Goal: Task Accomplishment & Management: Use online tool/utility

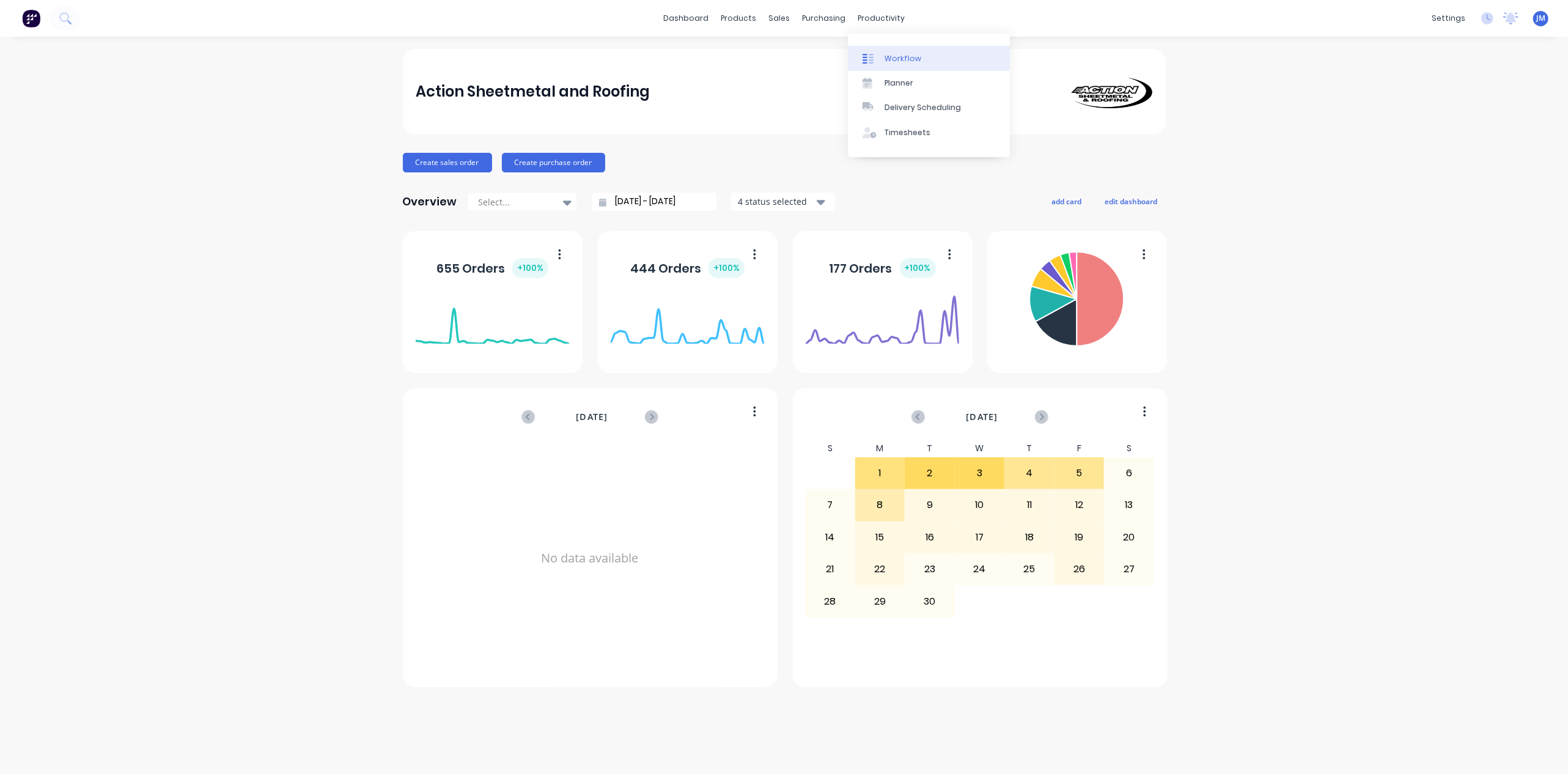
click at [891, 63] on div "Workflow" at bounding box center [903, 59] width 37 height 11
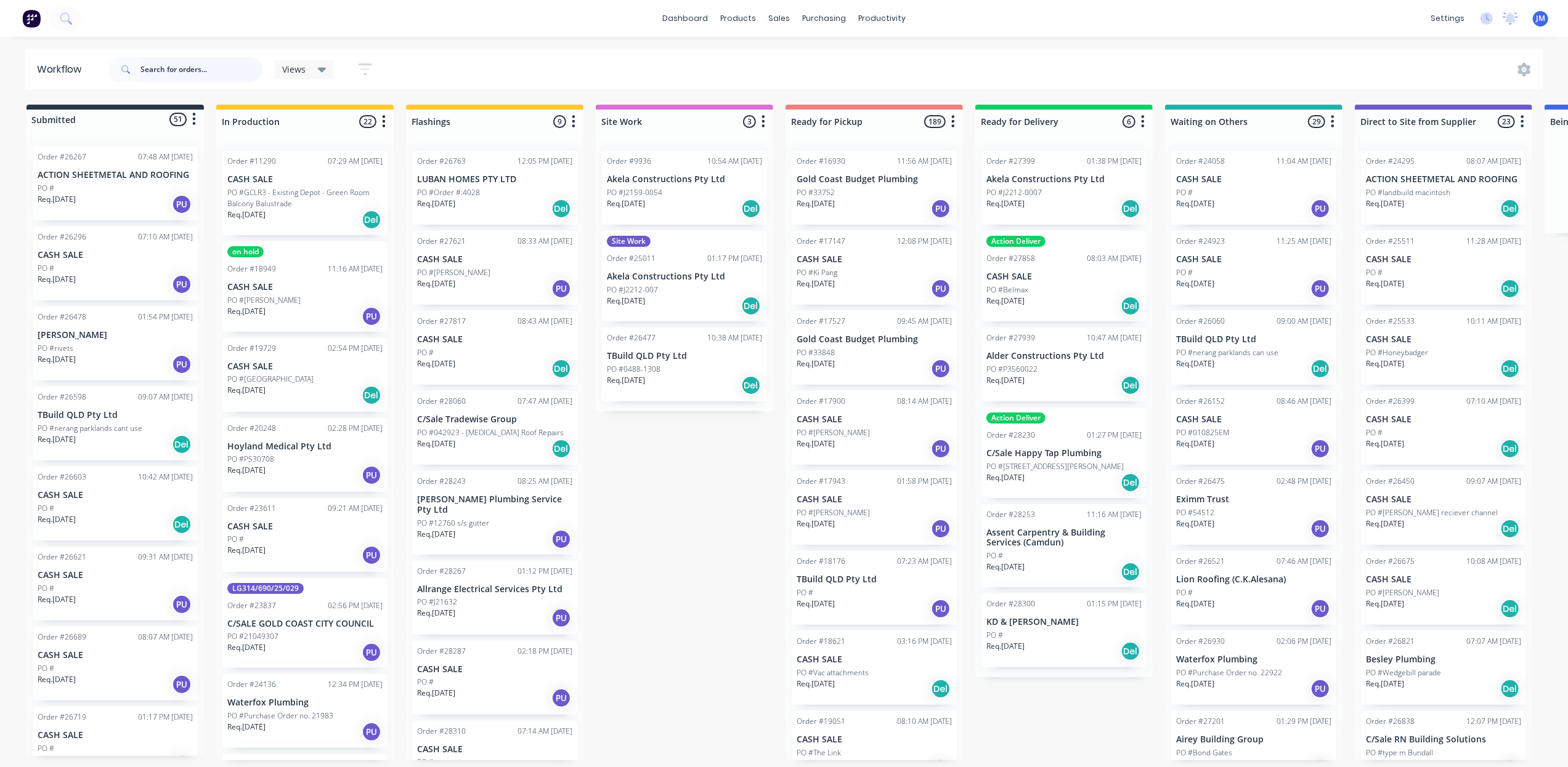
drag, startPoint x: 193, startPoint y: 70, endPoint x: 207, endPoint y: 70, distance: 14.0
click at [197, 70] on input "text" at bounding box center [201, 69] width 122 height 25
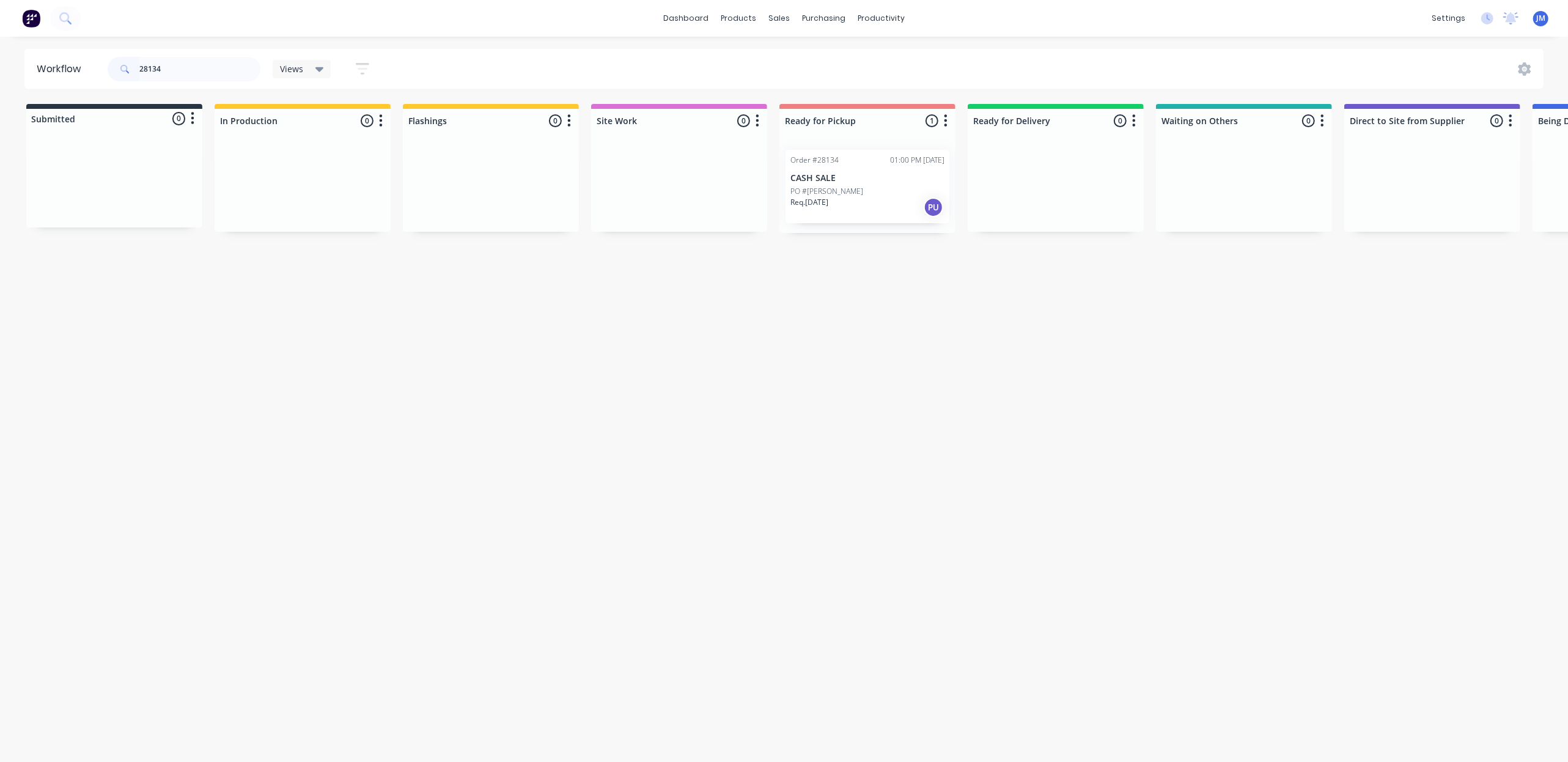
drag, startPoint x: 875, startPoint y: 199, endPoint x: 882, endPoint y: 193, distance: 9.2
click at [901, 308] on div "Mark as Picked Up" at bounding box center [922, 308] width 123 height 25
click at [163, 70] on input "28134" at bounding box center [200, 69] width 121 height 25
click at [897, 326] on div "Mark as Picked Up" at bounding box center [880, 330] width 123 height 25
click at [172, 67] on input "28017" at bounding box center [200, 69] width 121 height 25
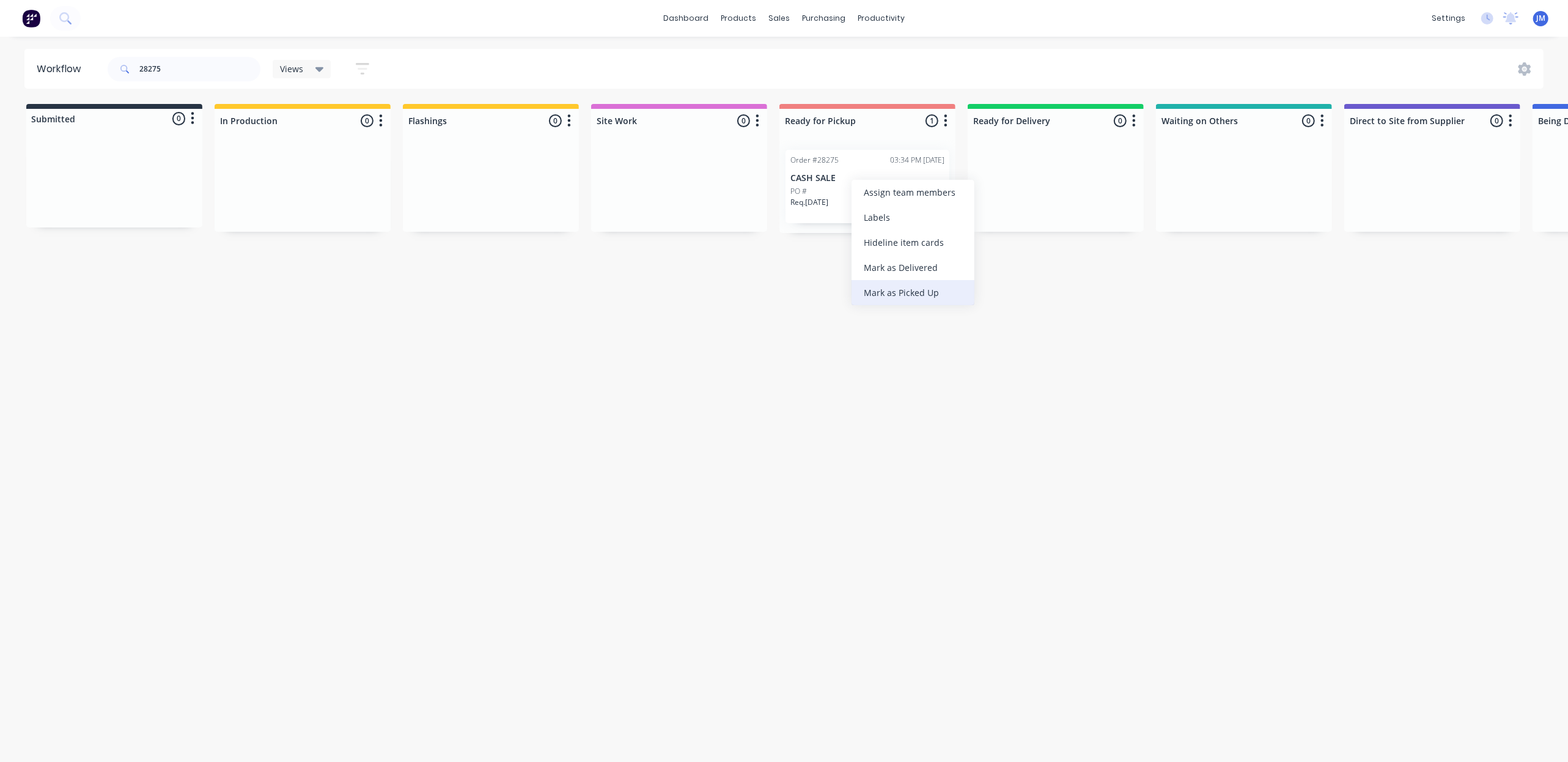
click at [901, 282] on div "Mark as Picked Up" at bounding box center [912, 292] width 123 height 25
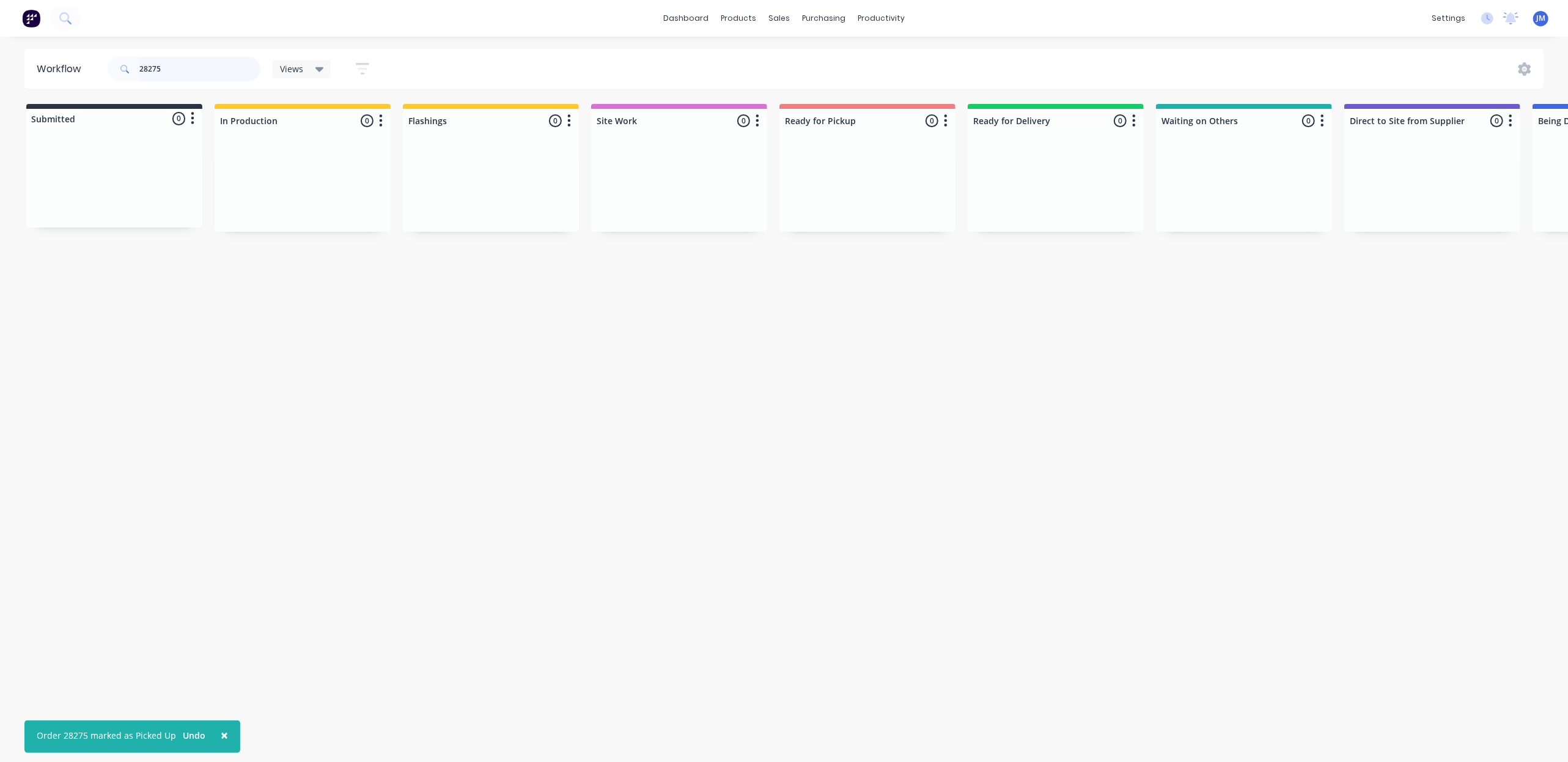
click at [214, 79] on input "28275" at bounding box center [200, 69] width 121 height 25
type input "2"
click at [1227, 176] on p "Airey Building Group" at bounding box center [1244, 178] width 154 height 10
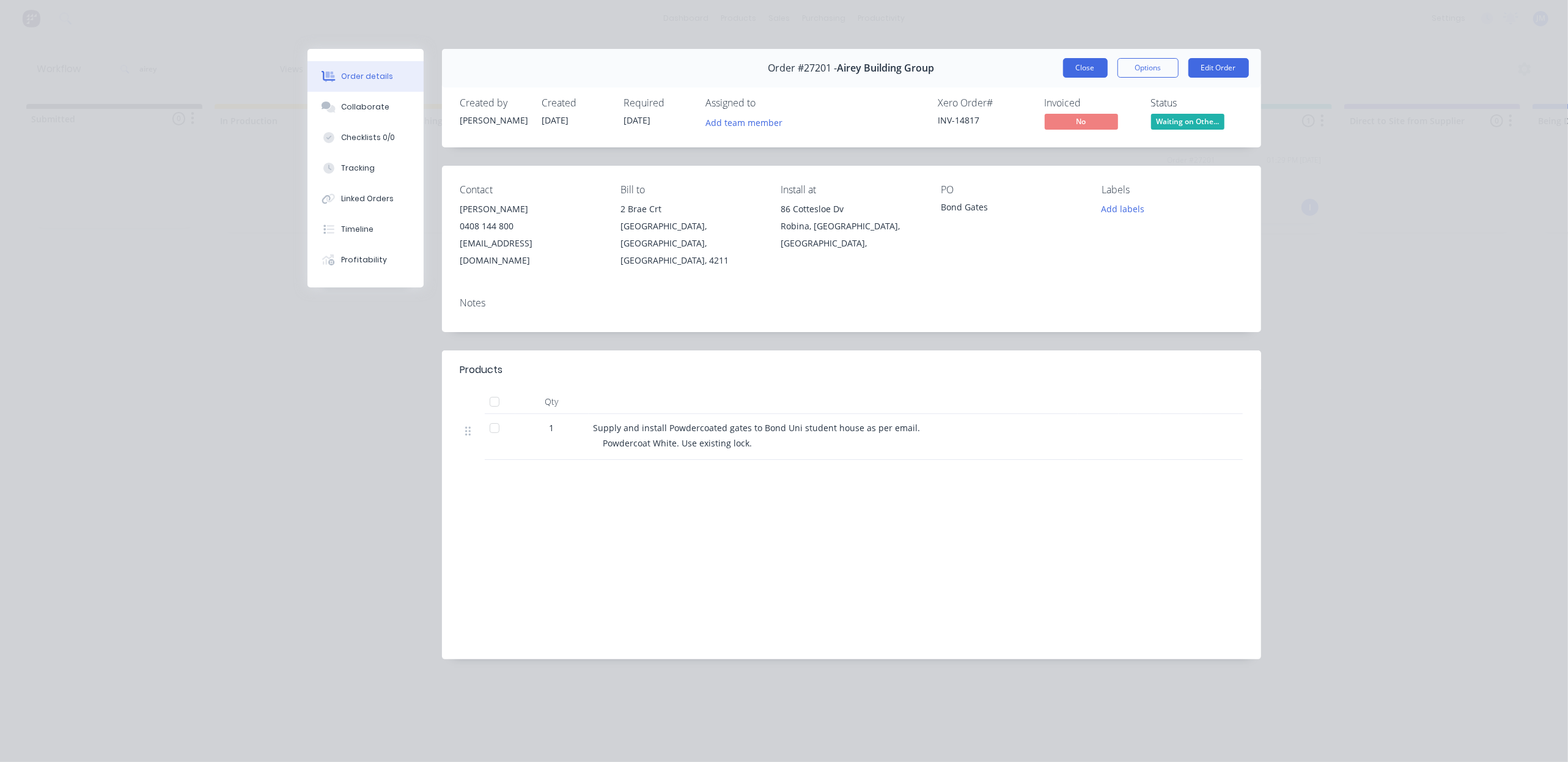
click at [1085, 74] on button "Close" at bounding box center [1085, 67] width 45 height 19
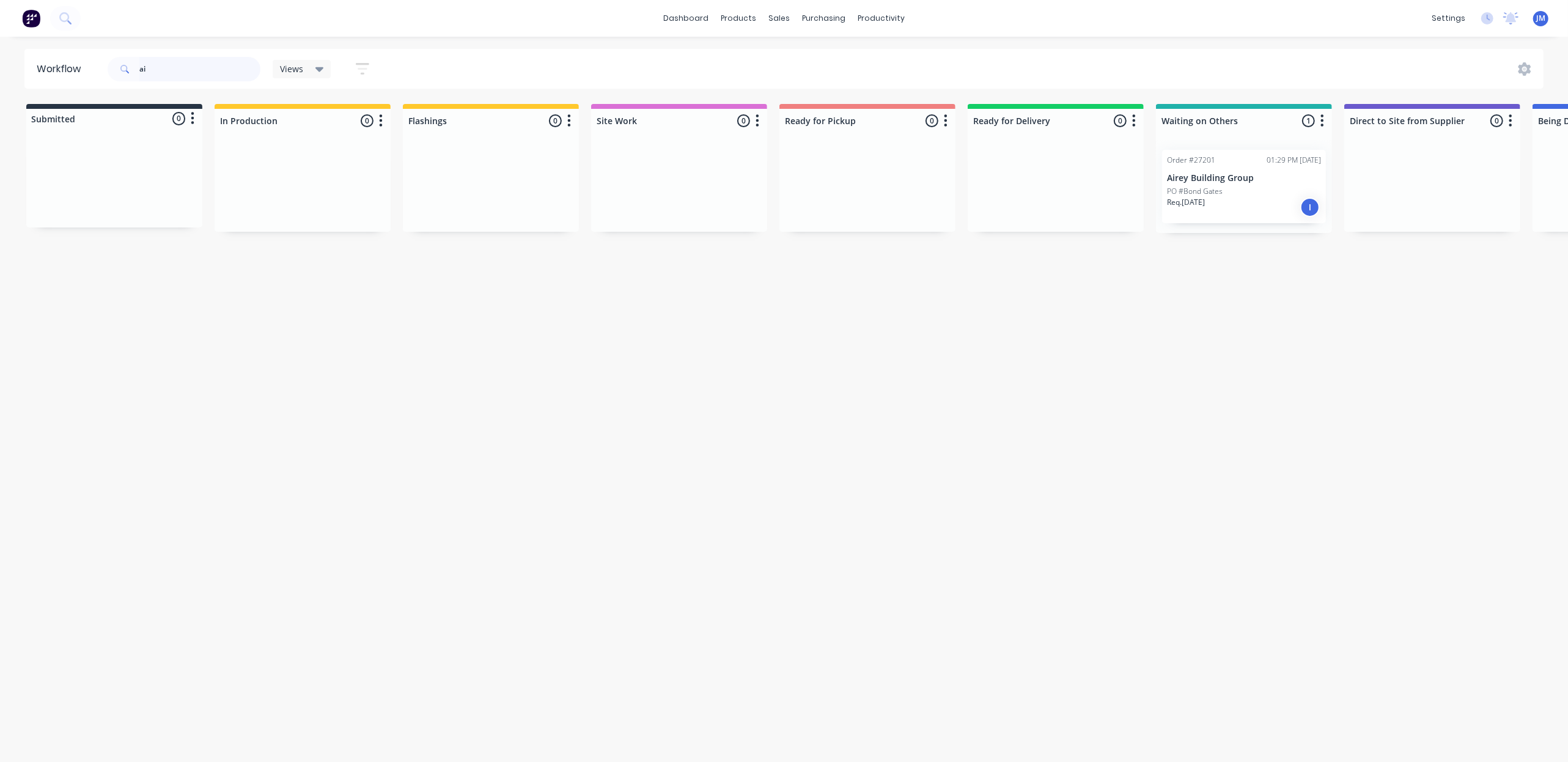
type input "a"
click at [882, 314] on div "Workflow 8236 Views Save new view None (Default) edit Show/Hide statuses Show l…" at bounding box center [784, 393] width 1568 height 689
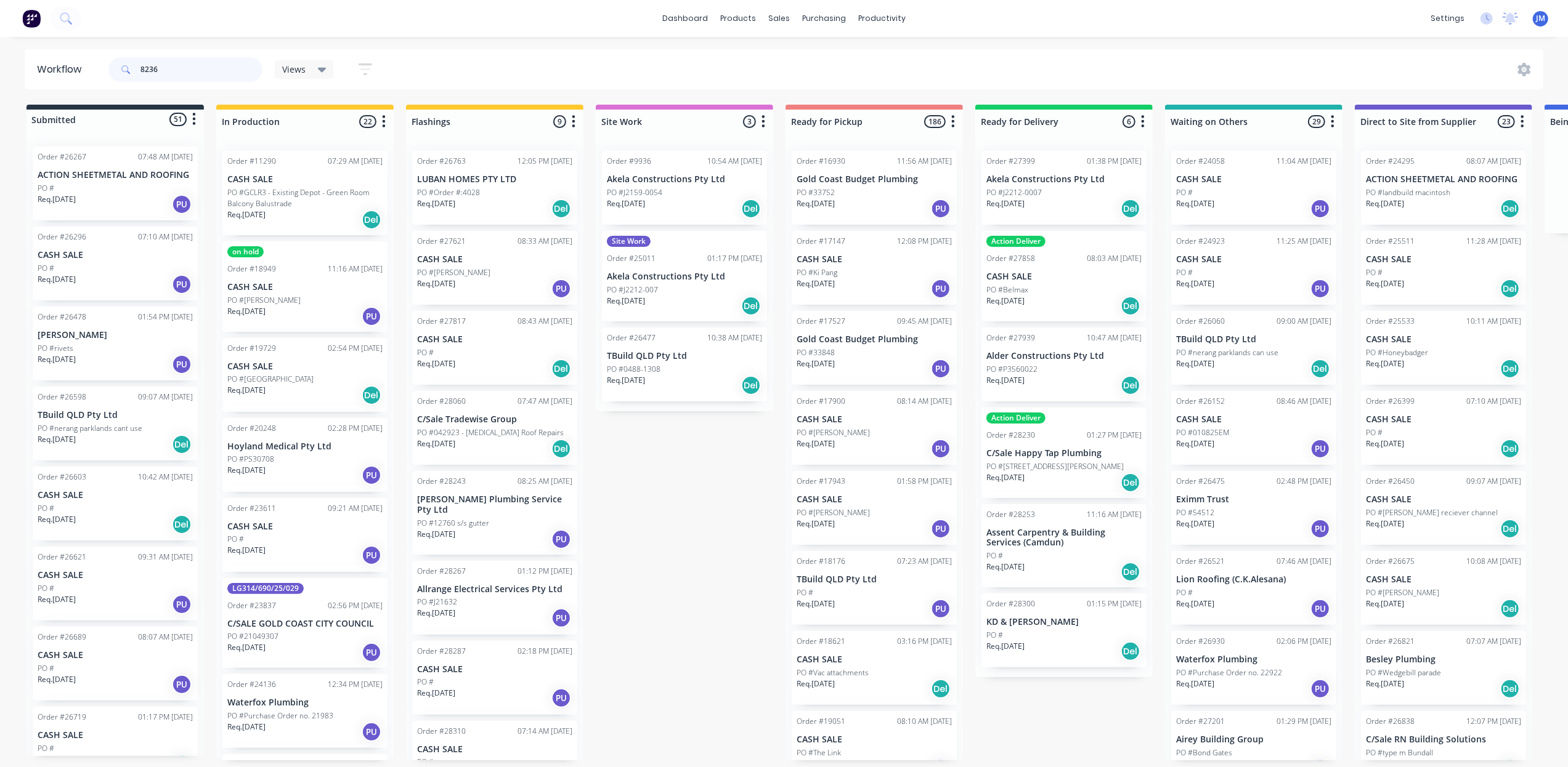
click at [210, 65] on input "8236" at bounding box center [201, 69] width 122 height 25
type input "8"
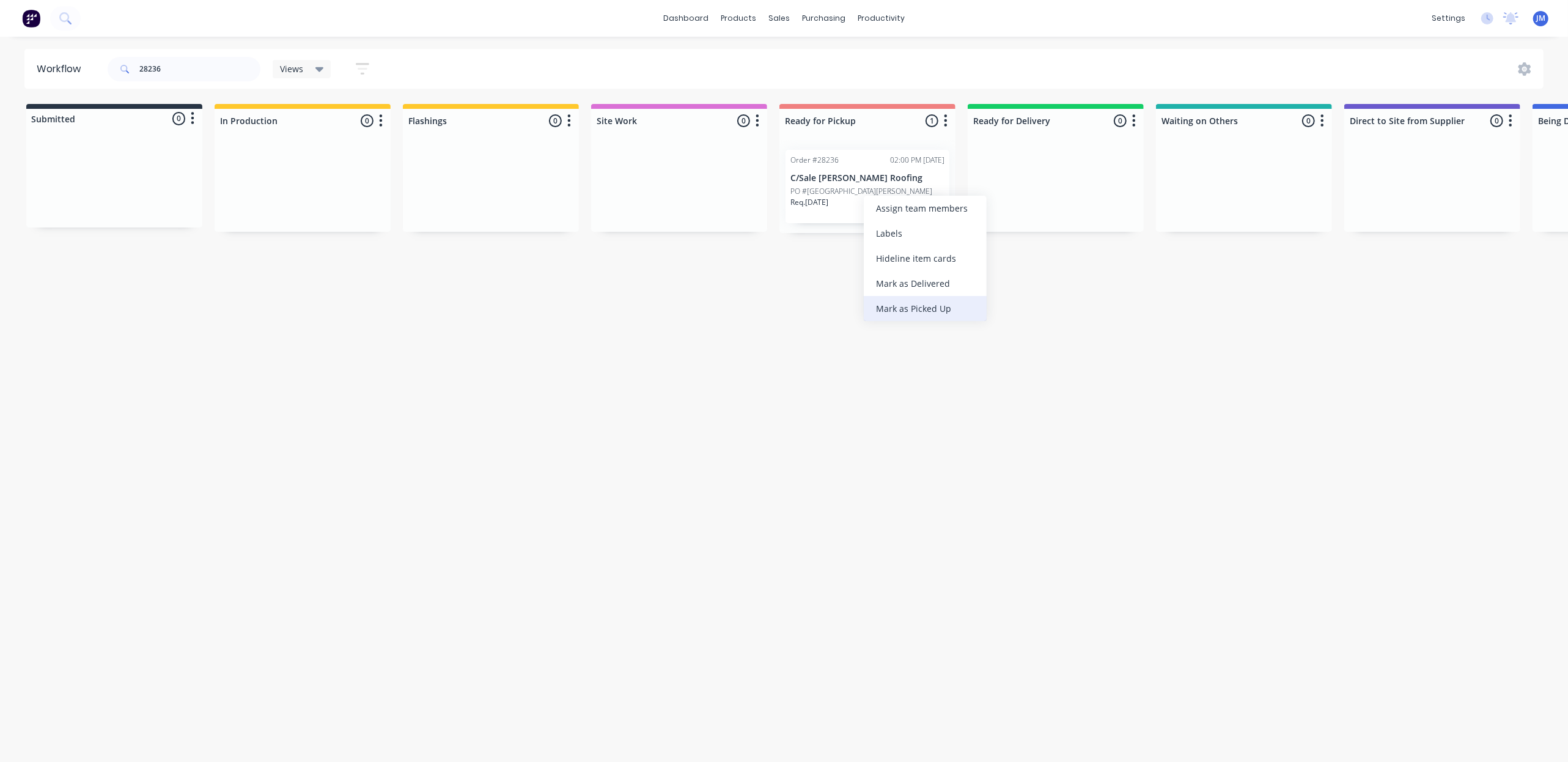
click at [886, 314] on div "Mark as Picked Up" at bounding box center [925, 308] width 123 height 25
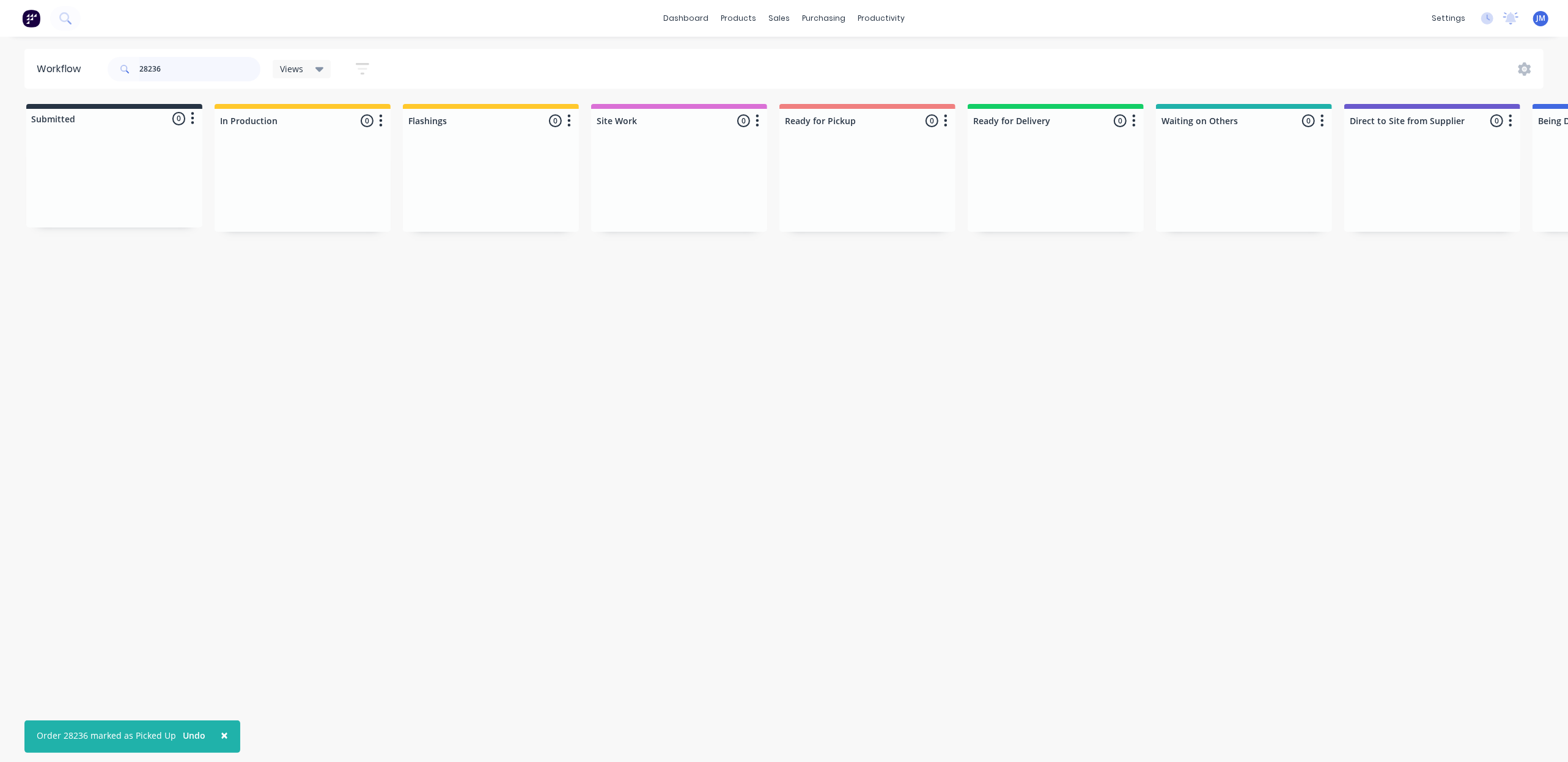
click at [192, 63] on input "28236" at bounding box center [200, 69] width 121 height 25
type input "2"
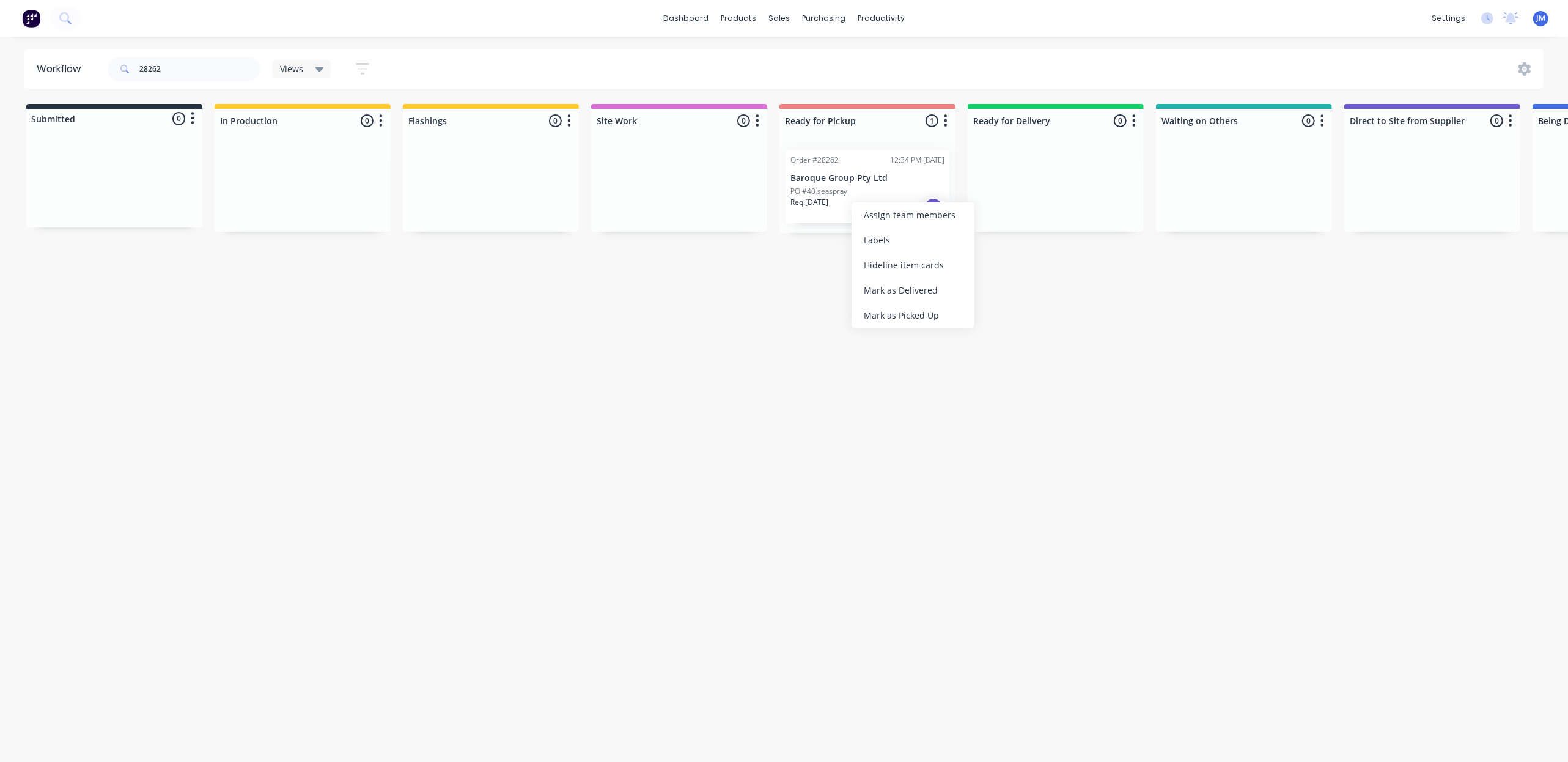
drag, startPoint x: 898, startPoint y: 317, endPoint x: 750, endPoint y: 315, distance: 148.0
click at [899, 317] on div "Mark as Picked Up" at bounding box center [912, 314] width 123 height 25
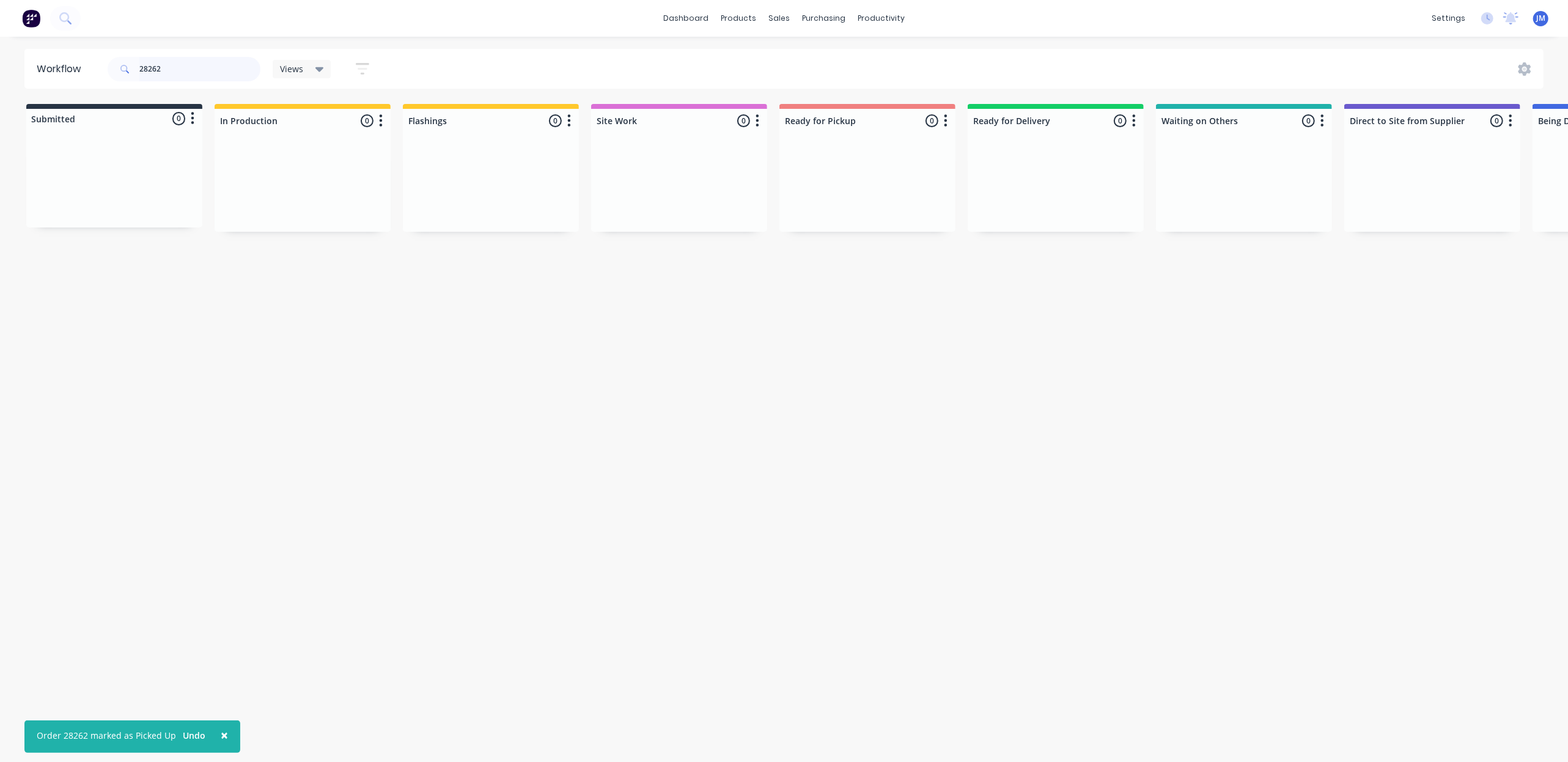
click at [176, 71] on input "28262" at bounding box center [200, 69] width 121 height 25
type input "2"
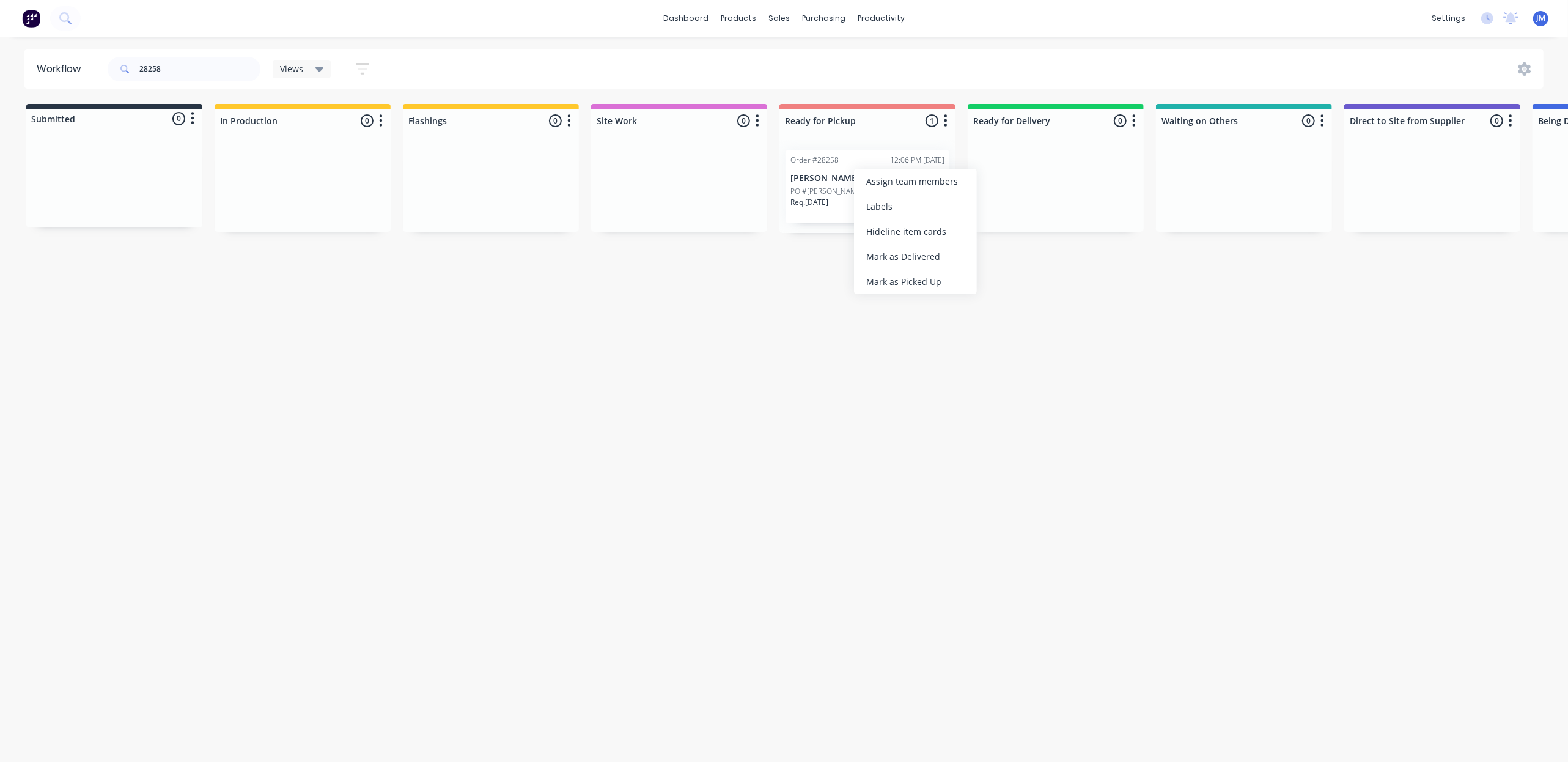
drag, startPoint x: 905, startPoint y: 282, endPoint x: 896, endPoint y: 268, distance: 16.6
click at [905, 282] on div "Mark as Picked Up" at bounding box center [915, 282] width 123 height 25
click at [179, 77] on input "28258" at bounding box center [200, 69] width 121 height 25
type input "2"
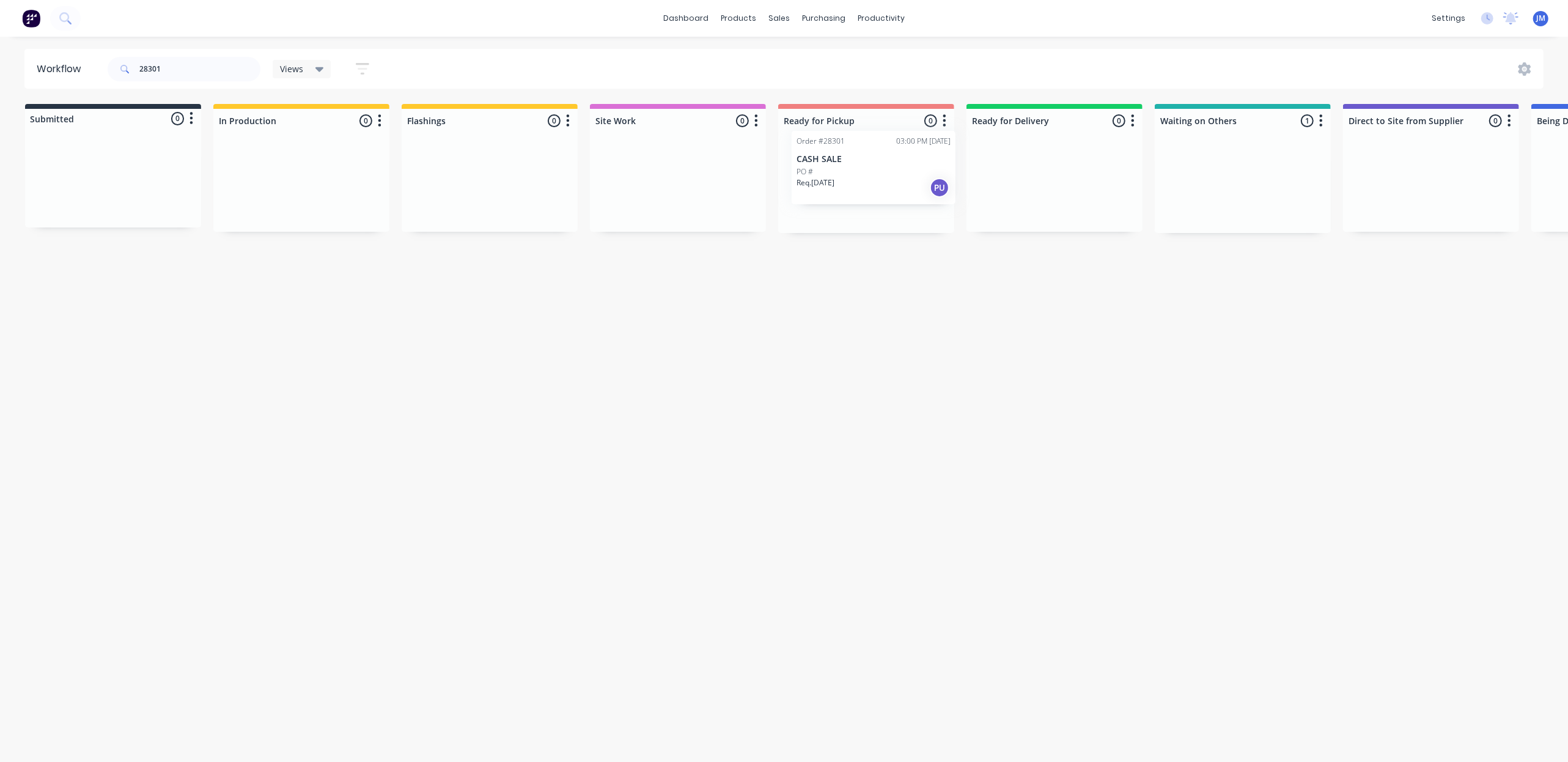
drag, startPoint x: 1217, startPoint y: 174, endPoint x: 826, endPoint y: 148, distance: 391.9
click at [835, 157] on div "Submitted 0 Status colour #273444 hex #273444 Save Cancel Summaries Total order…" at bounding box center [1097, 168] width 2216 height 129
click at [194, 71] on input "28301" at bounding box center [200, 69] width 121 height 25
type input "2"
type input "15063"
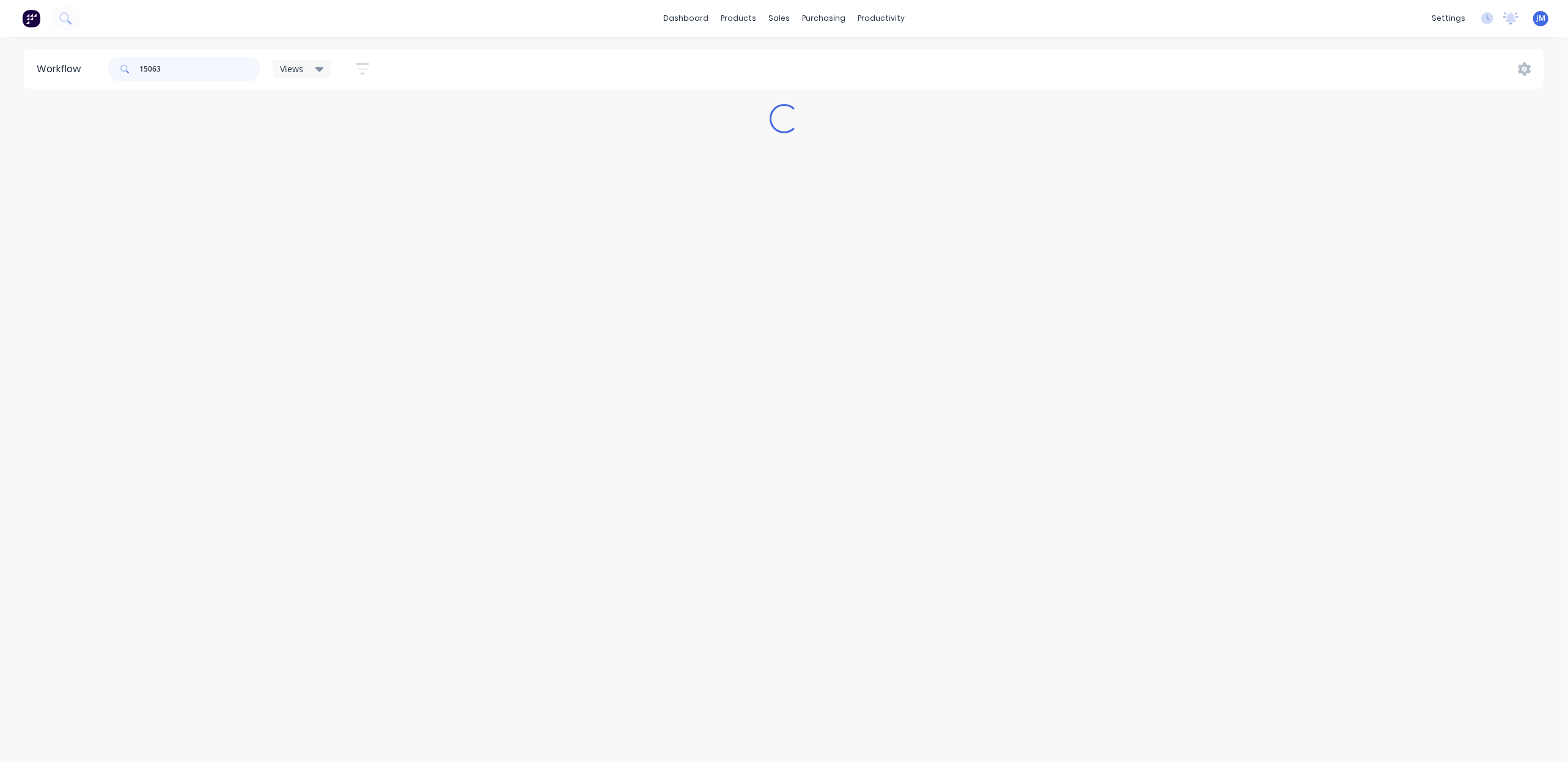
scroll to position [0, 0]
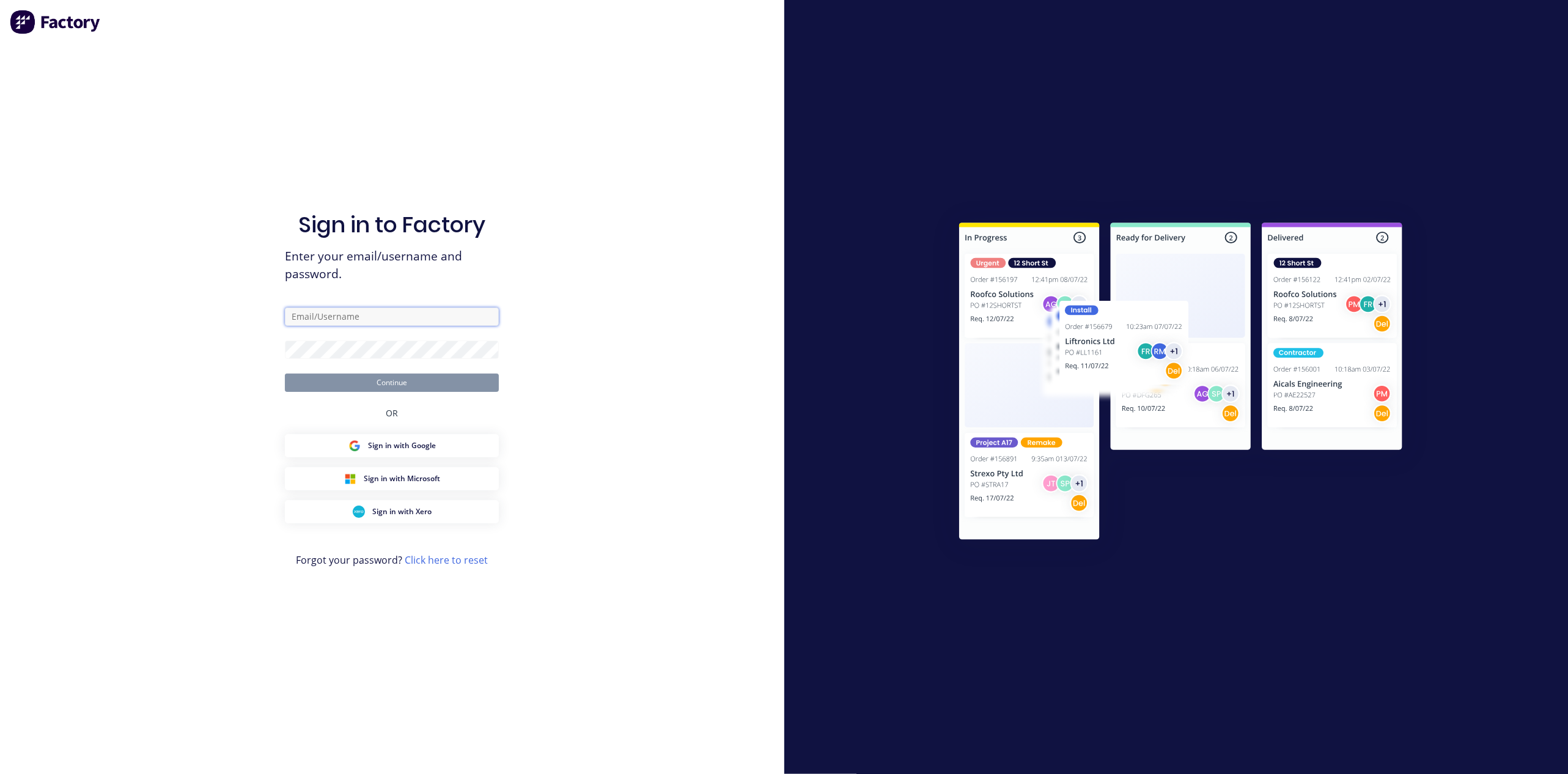
type input "[PERSON_NAME][EMAIL_ADDRESS][PERSON_NAME][DOMAIN_NAME]"
click at [285, 374] on button "Continue" at bounding box center [391, 383] width 214 height 18
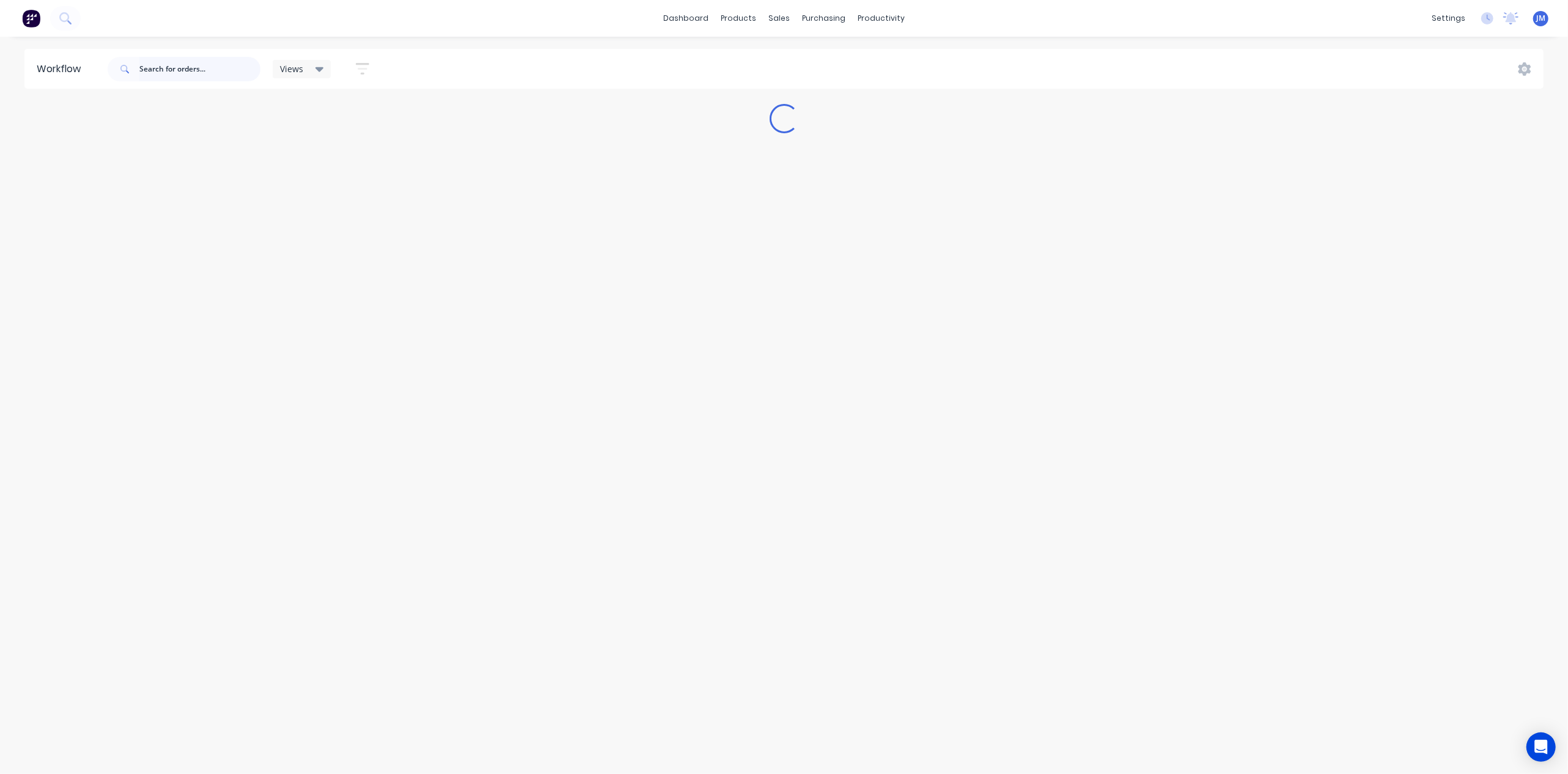
click at [189, 67] on input "text" at bounding box center [200, 69] width 121 height 25
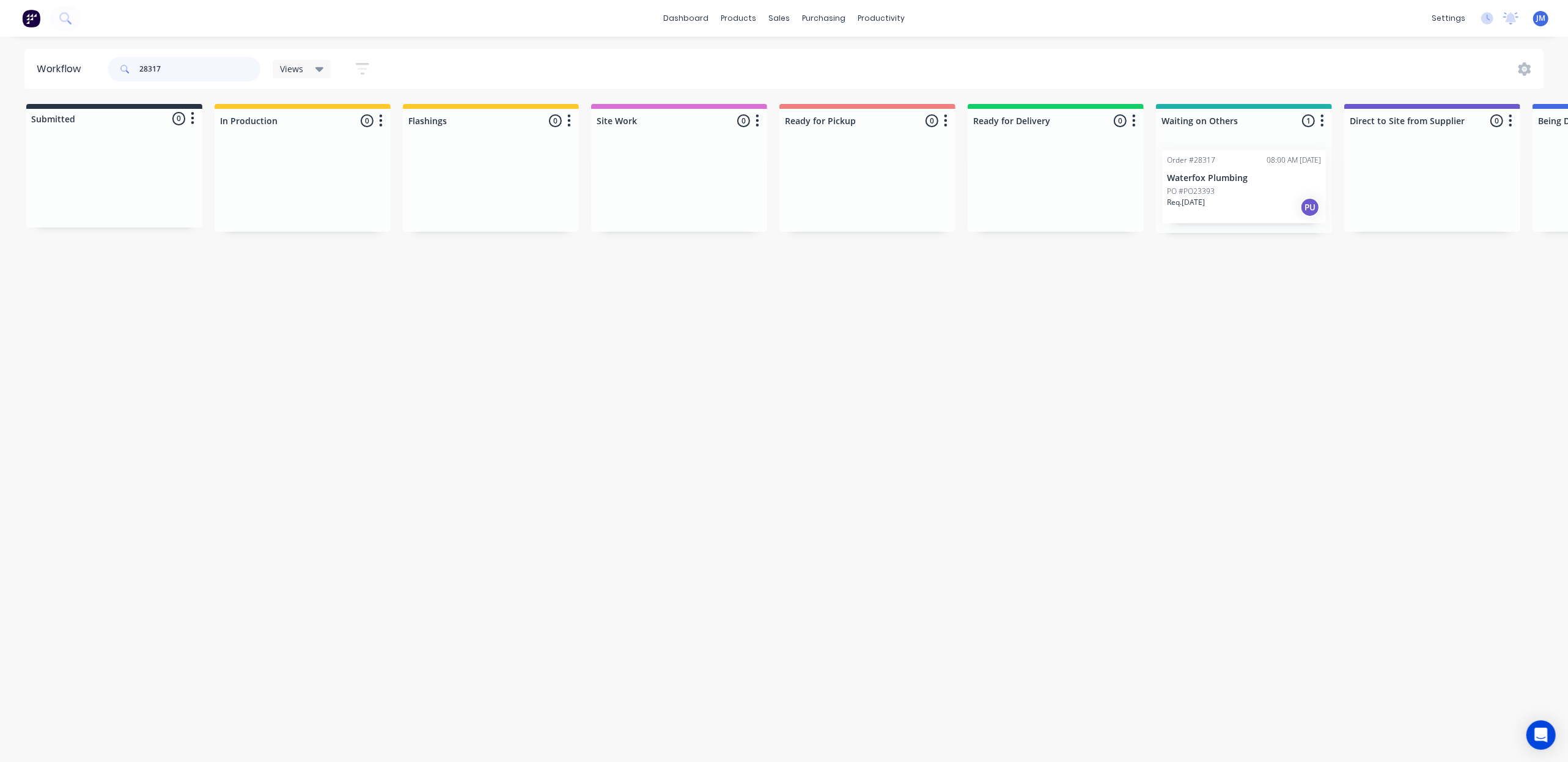
scroll to position [0, 3]
drag, startPoint x: 1178, startPoint y: 197, endPoint x: 825, endPoint y: 172, distance: 353.9
click at [825, 174] on div "Submitted 0 Status colour #273444 hex #273444 Save Cancel Summaries Total order…" at bounding box center [1096, 168] width 2216 height 129
type input "2"
type input "0"
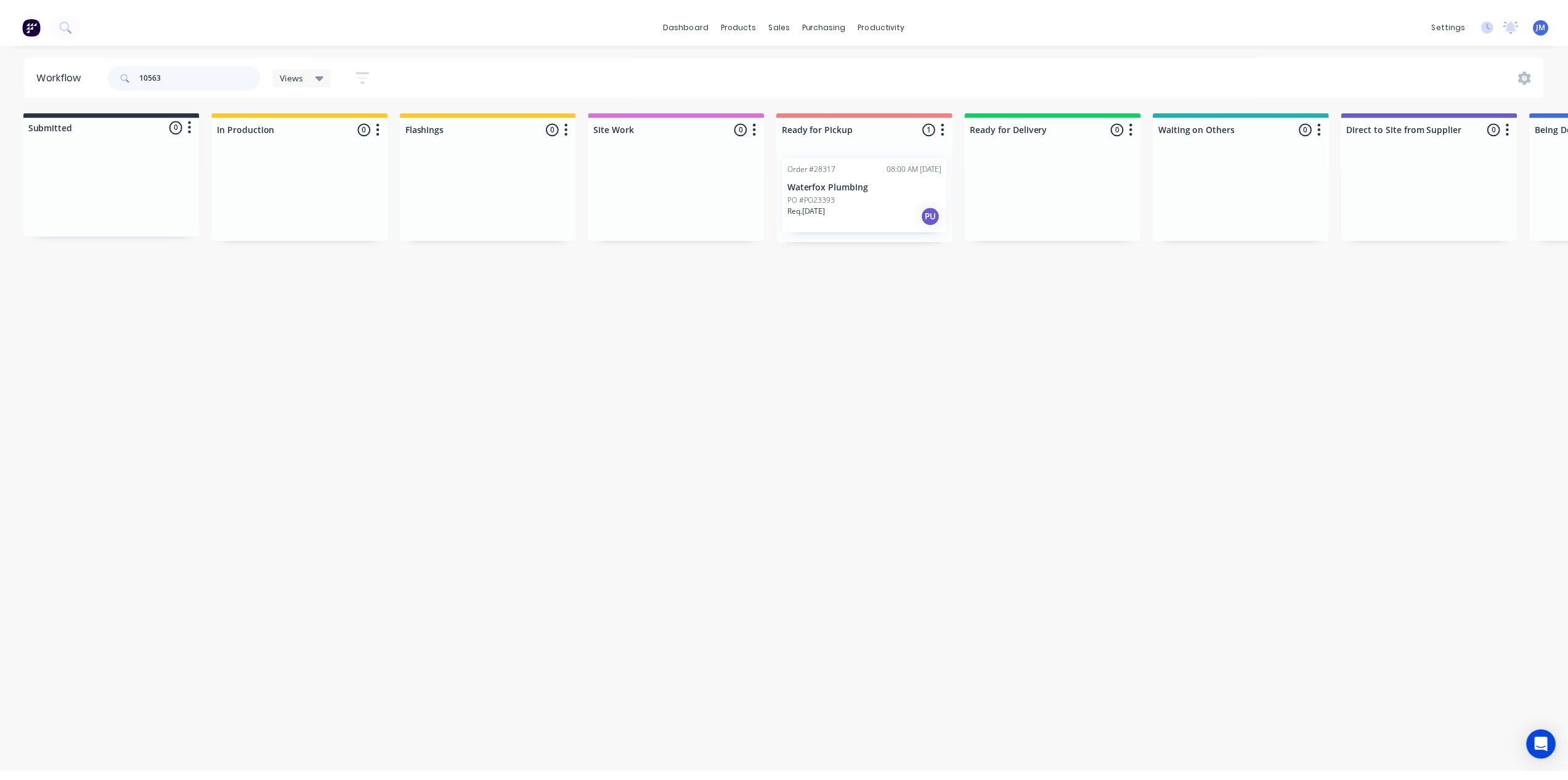
scroll to position [0, 0]
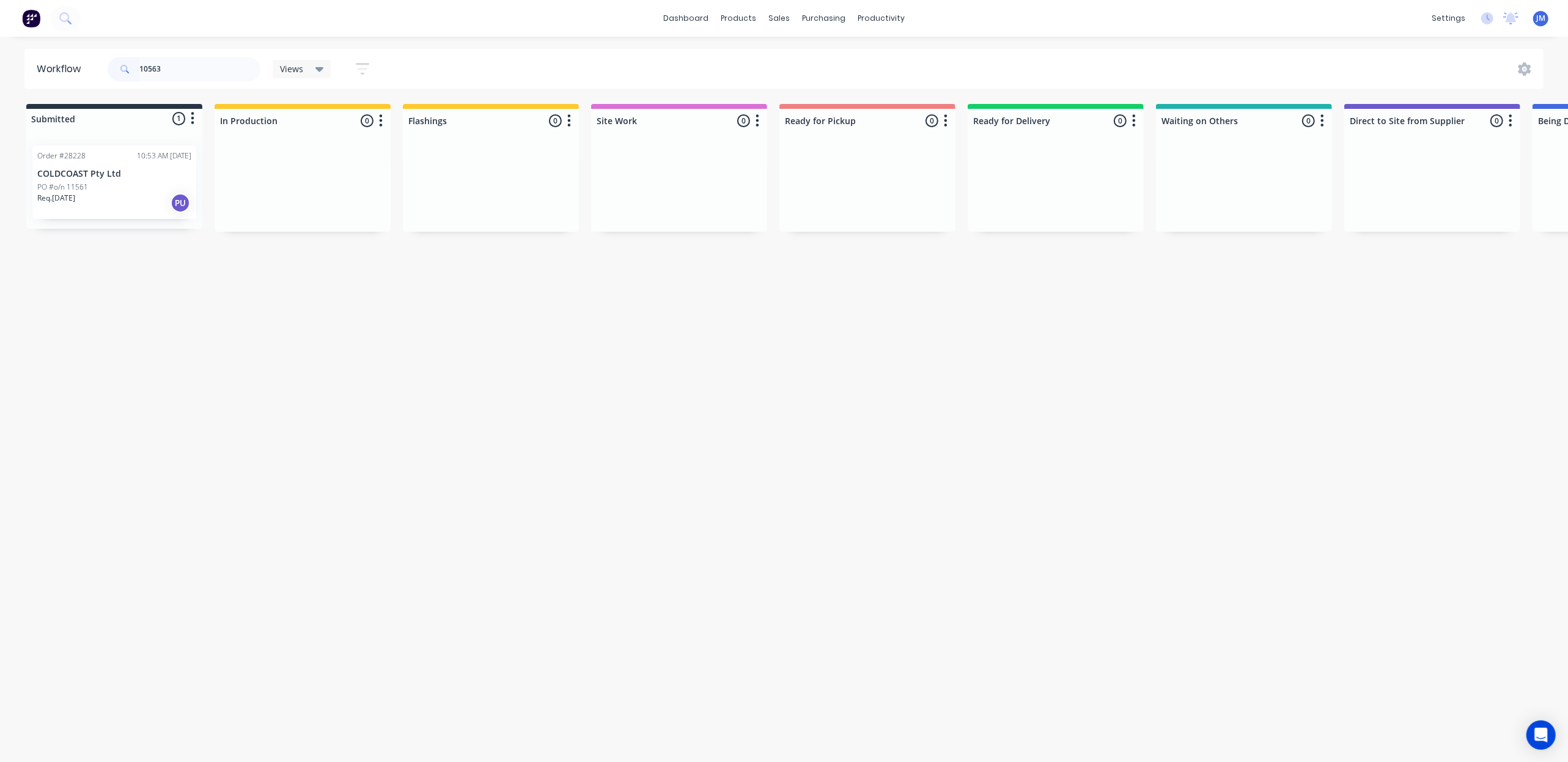
click at [139, 187] on div "PO #o/n 11561" at bounding box center [115, 187] width 154 height 11
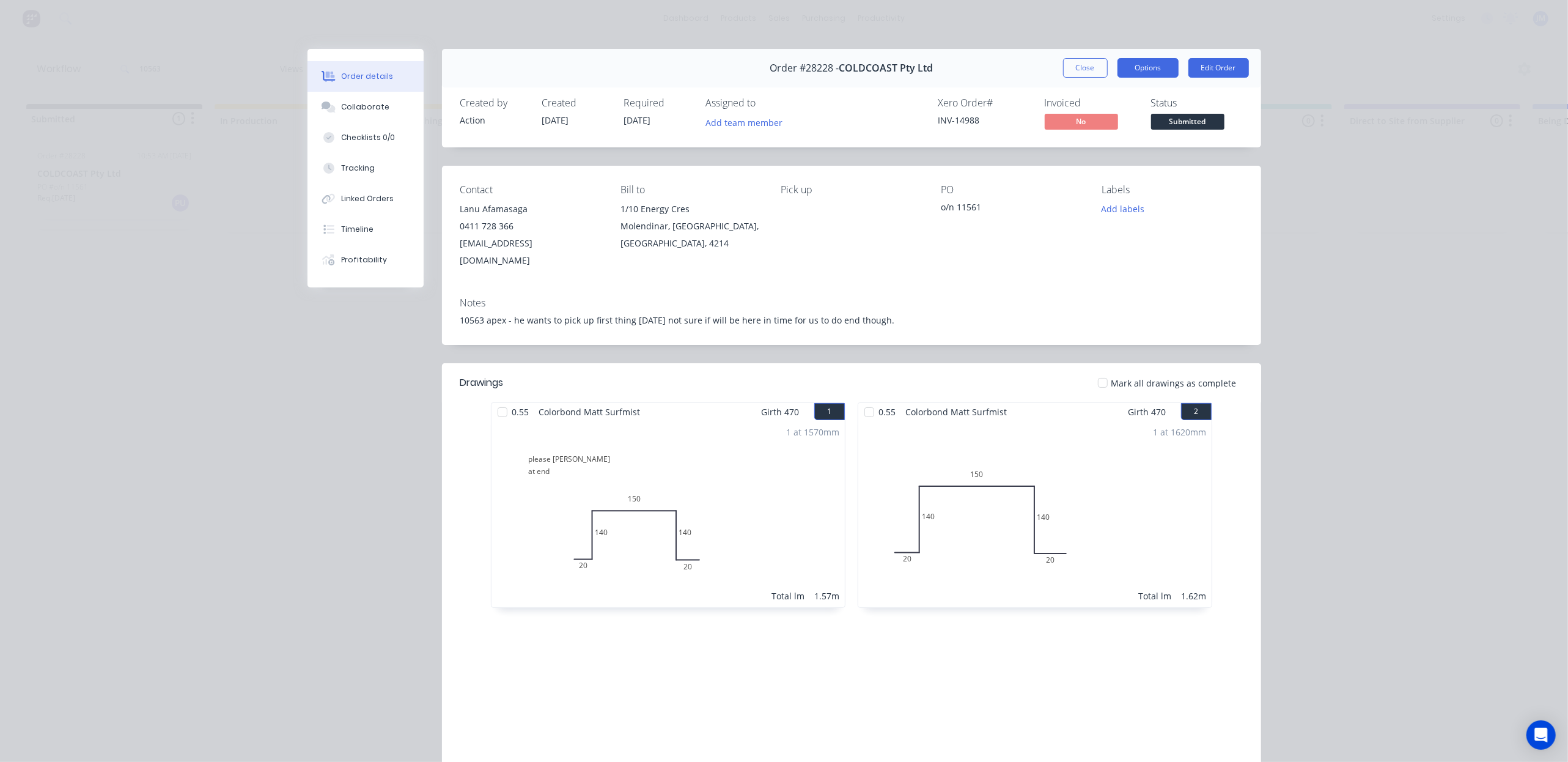
click at [1138, 67] on button "Options" at bounding box center [1148, 67] width 61 height 19
drag, startPoint x: 1081, startPoint y: 57, endPoint x: 1077, endPoint y: 71, distance: 14.6
click at [1080, 61] on div "Order #28228 - COLDCOAST Pty Ltd Close Options PRINT Work Order Delivery Docket…" at bounding box center [851, 68] width 819 height 39
click at [1075, 71] on button "Close" at bounding box center [1085, 67] width 45 height 19
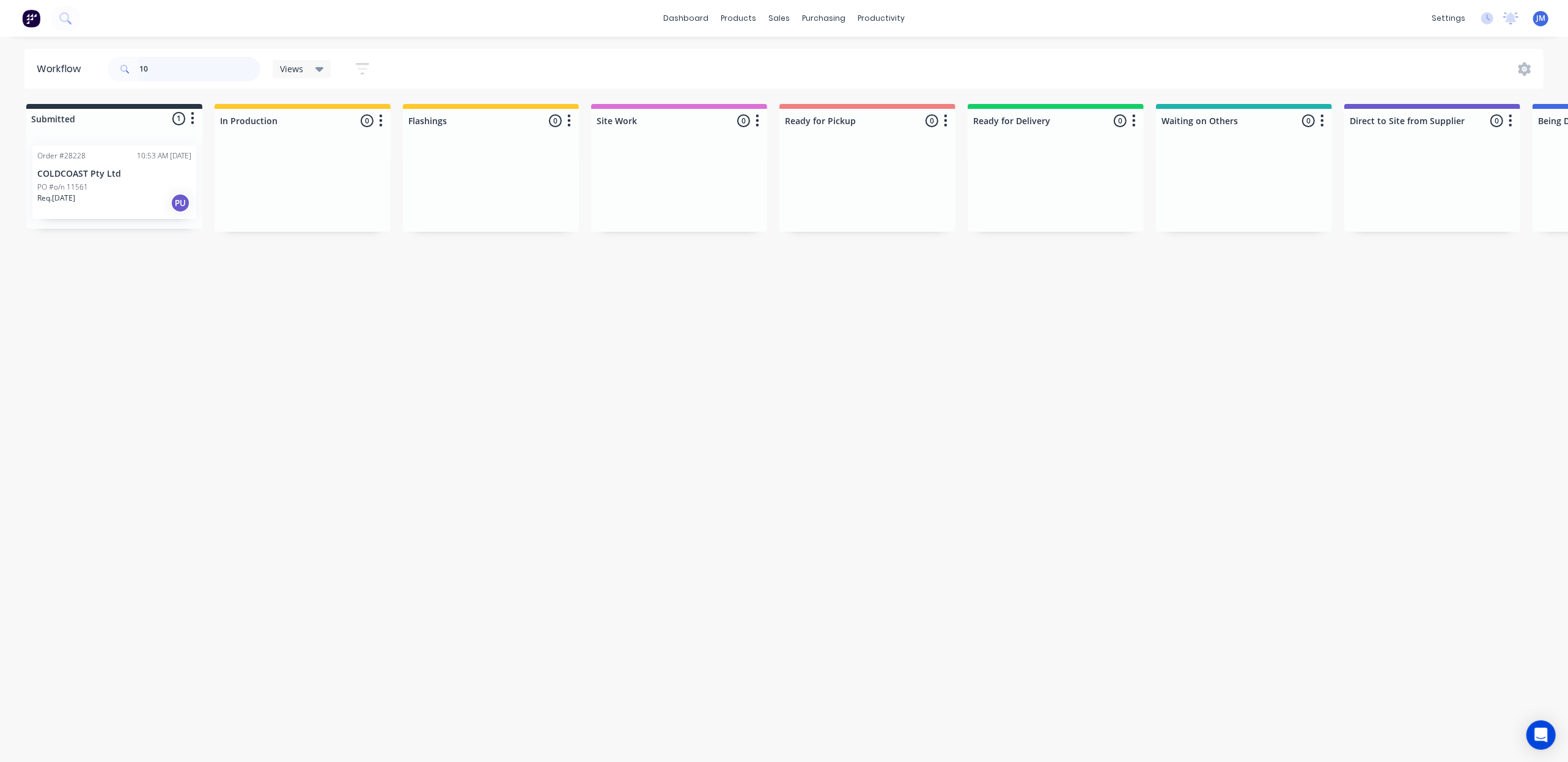
type input "1"
click at [879, 209] on div "Req. [DATE] PU" at bounding box center [867, 208] width 154 height 21
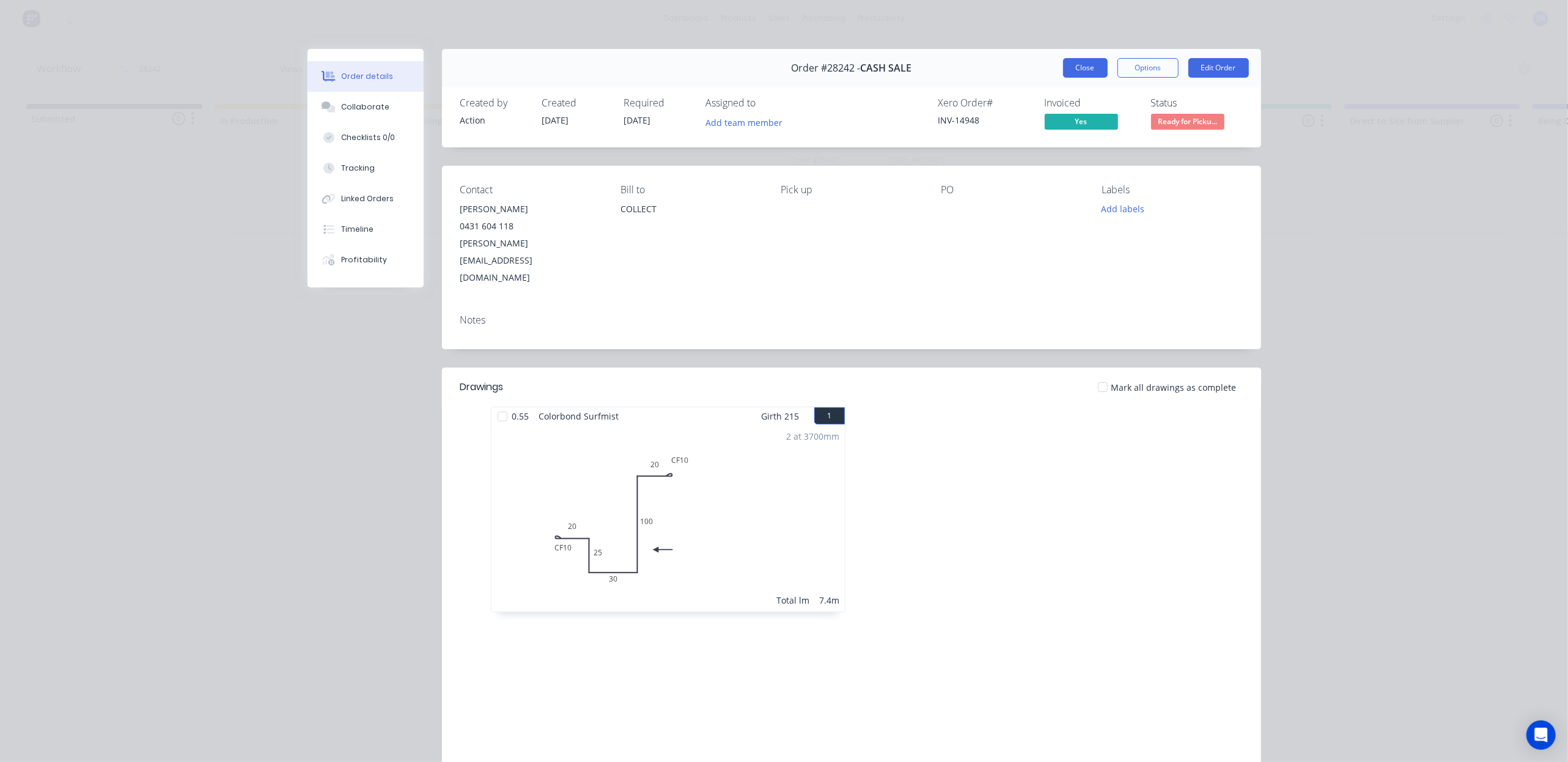
drag, startPoint x: 1072, startPoint y: 63, endPoint x: 1064, endPoint y: 65, distance: 8.2
click at [1071, 63] on button "Close" at bounding box center [1085, 67] width 45 height 19
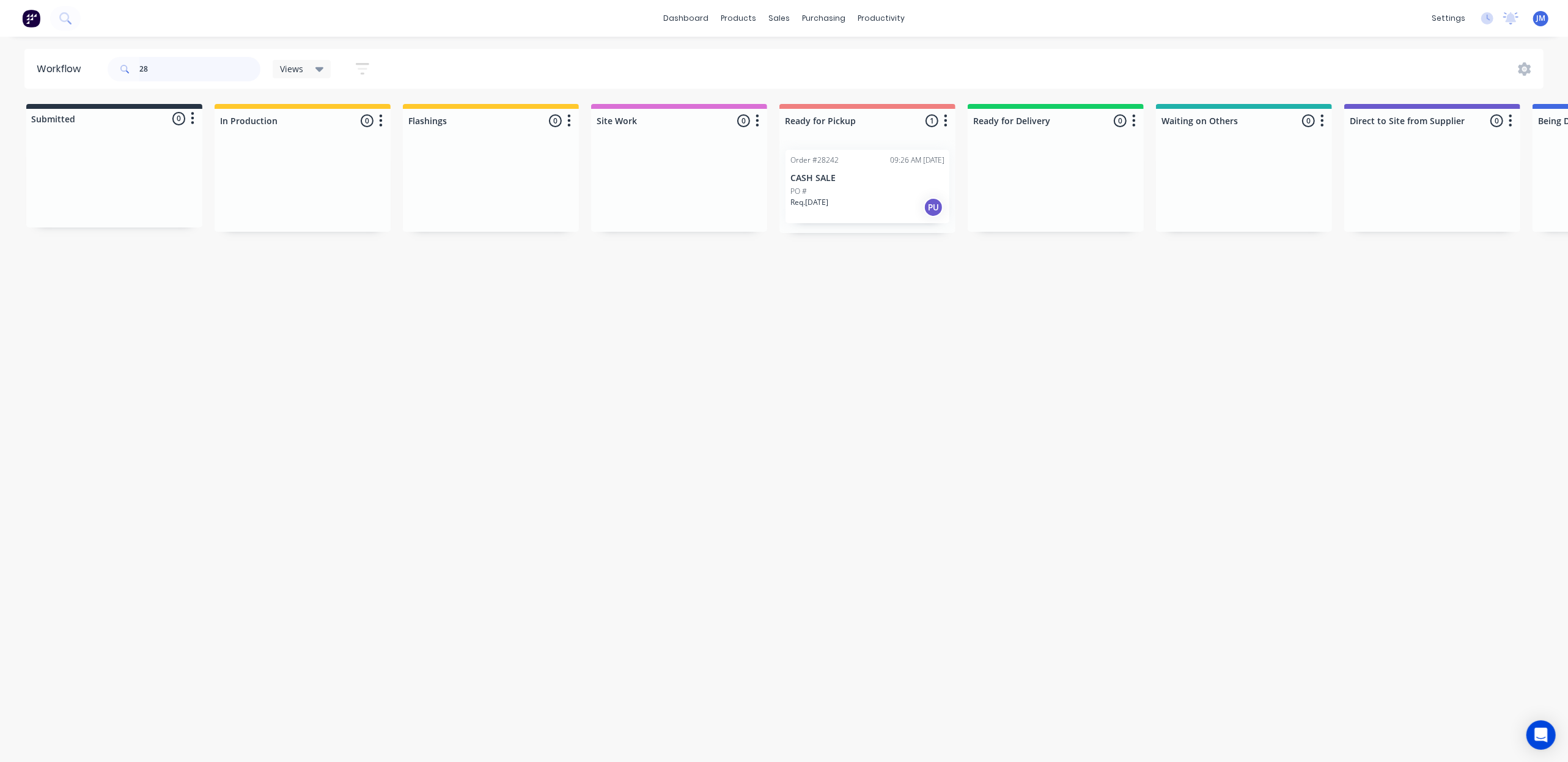
type input "2"
click at [850, 301] on div "Mark as Picked Up" at bounding box center [876, 310] width 123 height 25
drag, startPoint x: 149, startPoint y: 47, endPoint x: 164, endPoint y: 52, distance: 15.8
click at [150, 47] on div "dashboard products sales purchasing productivity dashboard products Product Cat…" at bounding box center [784, 344] width 1568 height 689
click at [179, 63] on input "28199" at bounding box center [200, 69] width 121 height 25
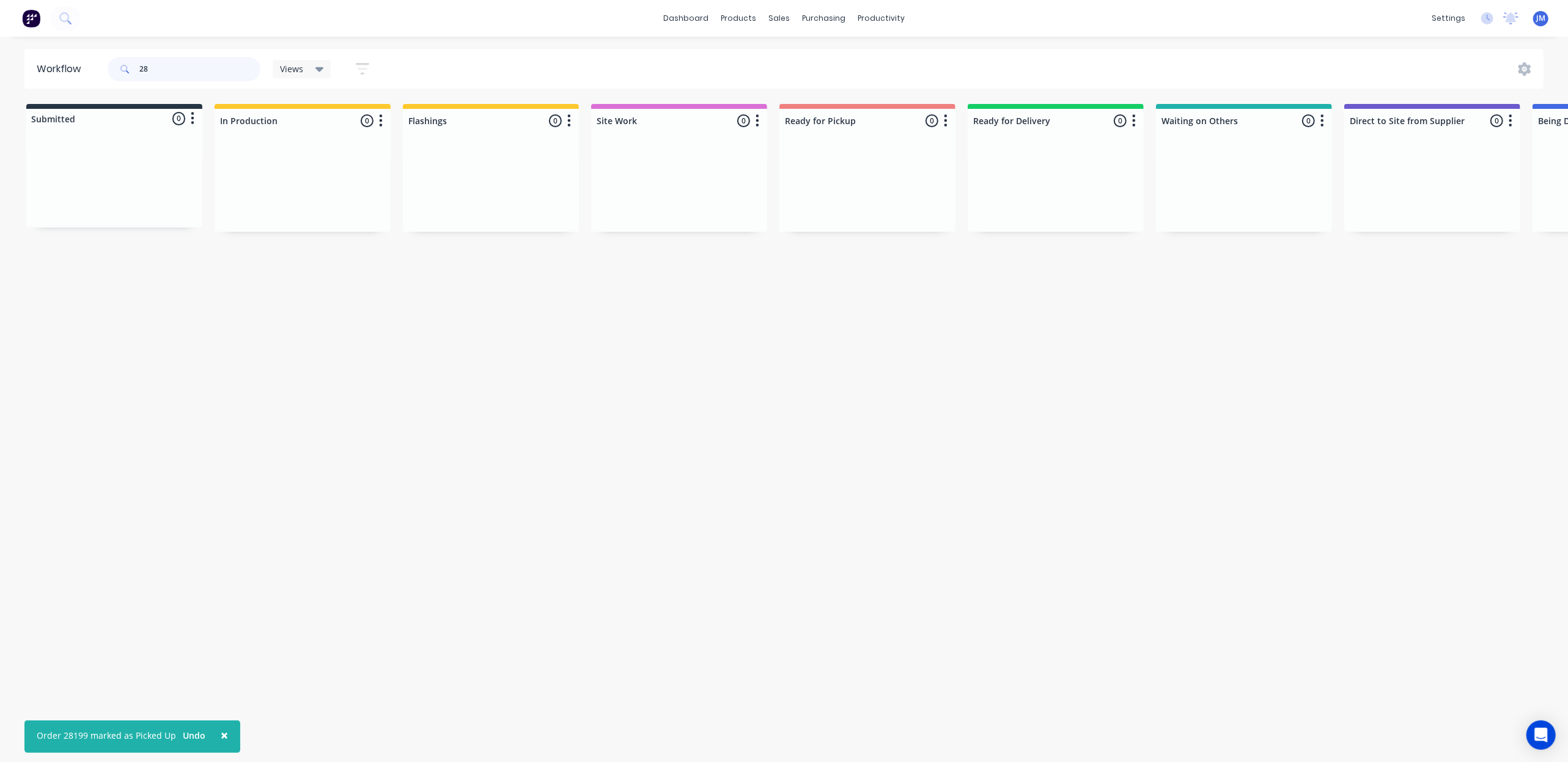
type input "2"
type input "28199"
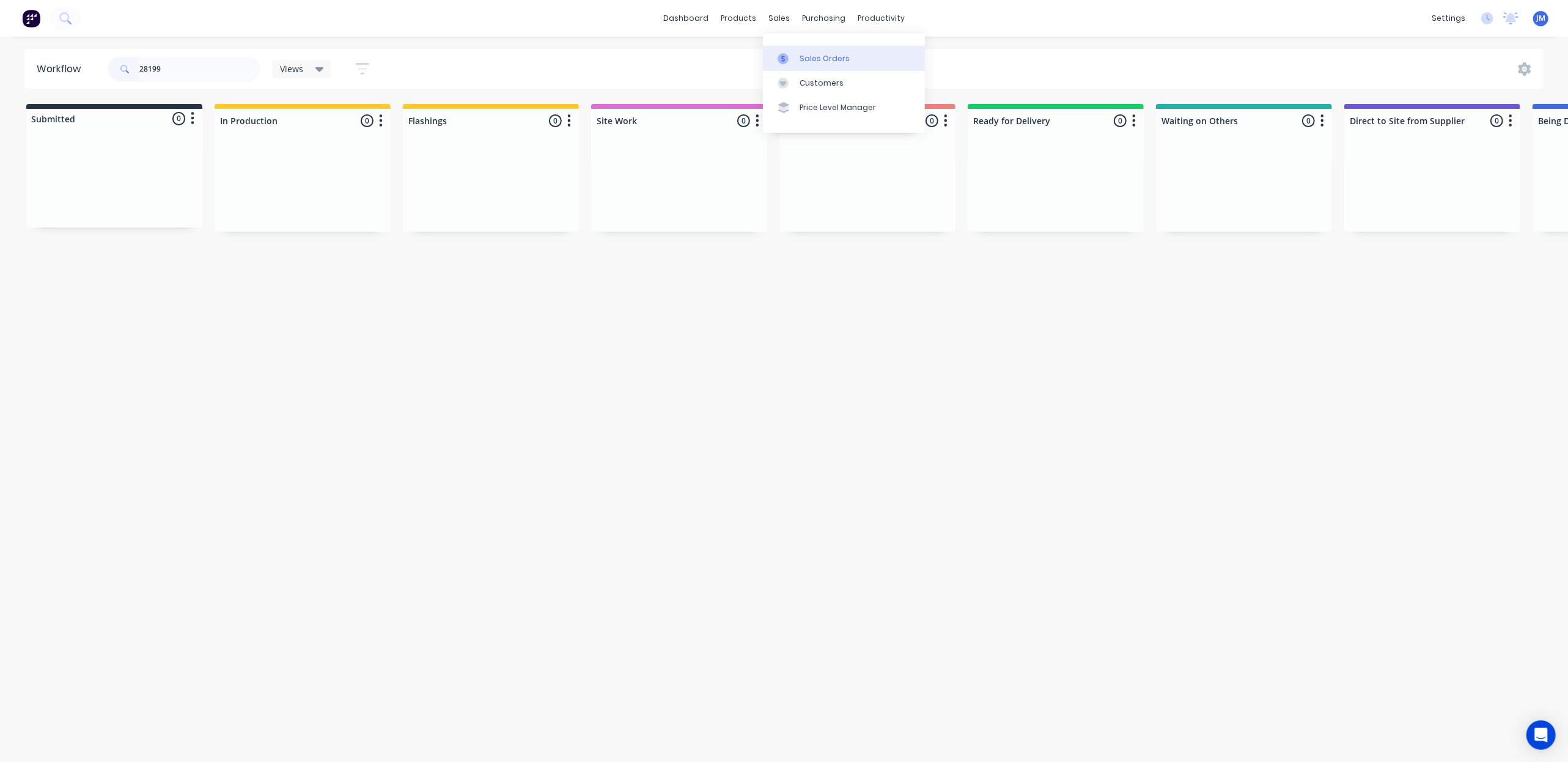
click at [810, 68] on link "Sales Orders" at bounding box center [844, 58] width 162 height 25
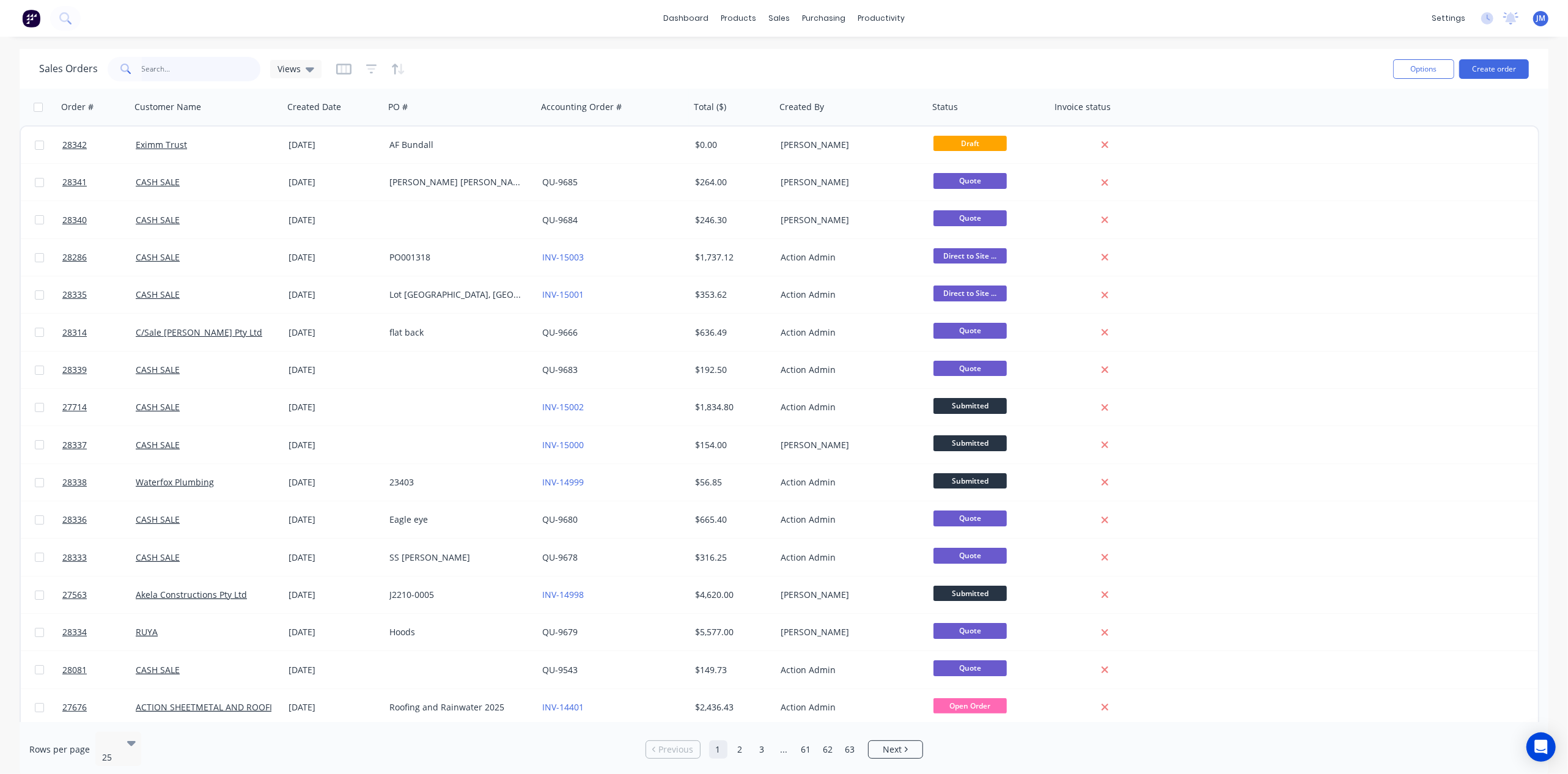
click at [164, 64] on input "text" at bounding box center [201, 69] width 119 height 25
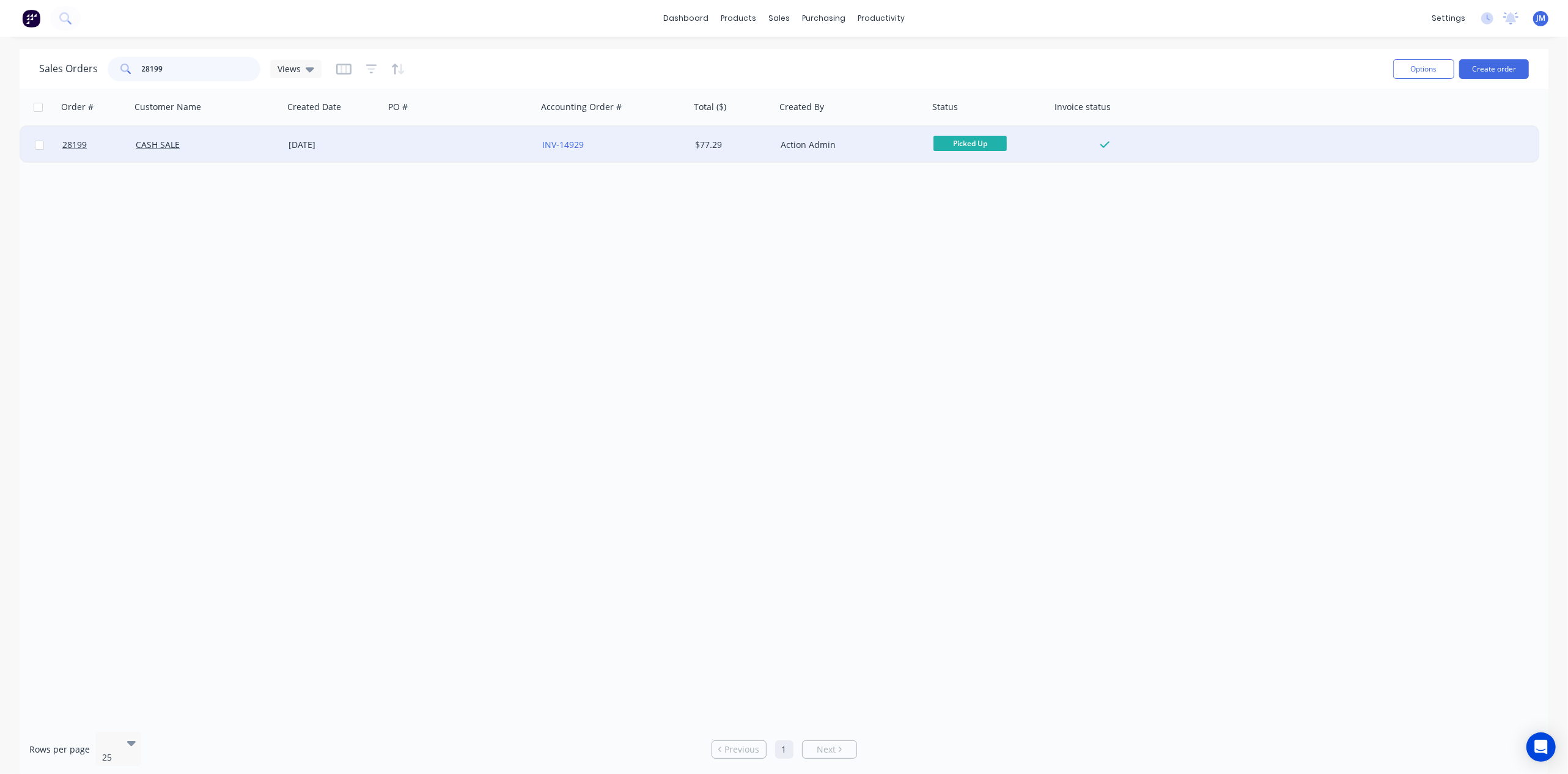
type input "28199"
click at [629, 158] on div "INV-14929" at bounding box center [613, 145] width 153 height 37
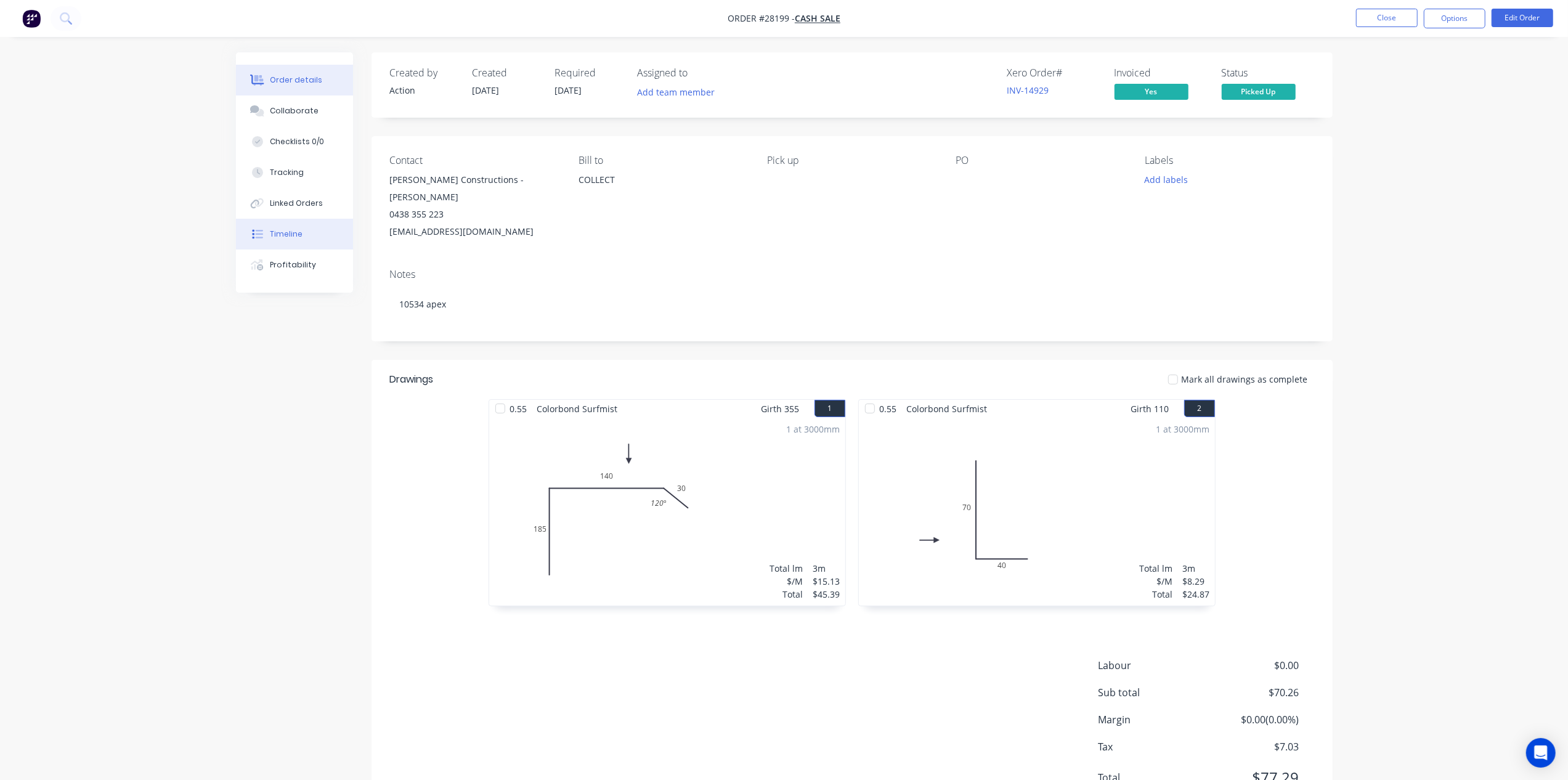
drag, startPoint x: 279, startPoint y: 235, endPoint x: 259, endPoint y: 232, distance: 20.2
click at [280, 233] on div "Timeline" at bounding box center [286, 234] width 32 height 11
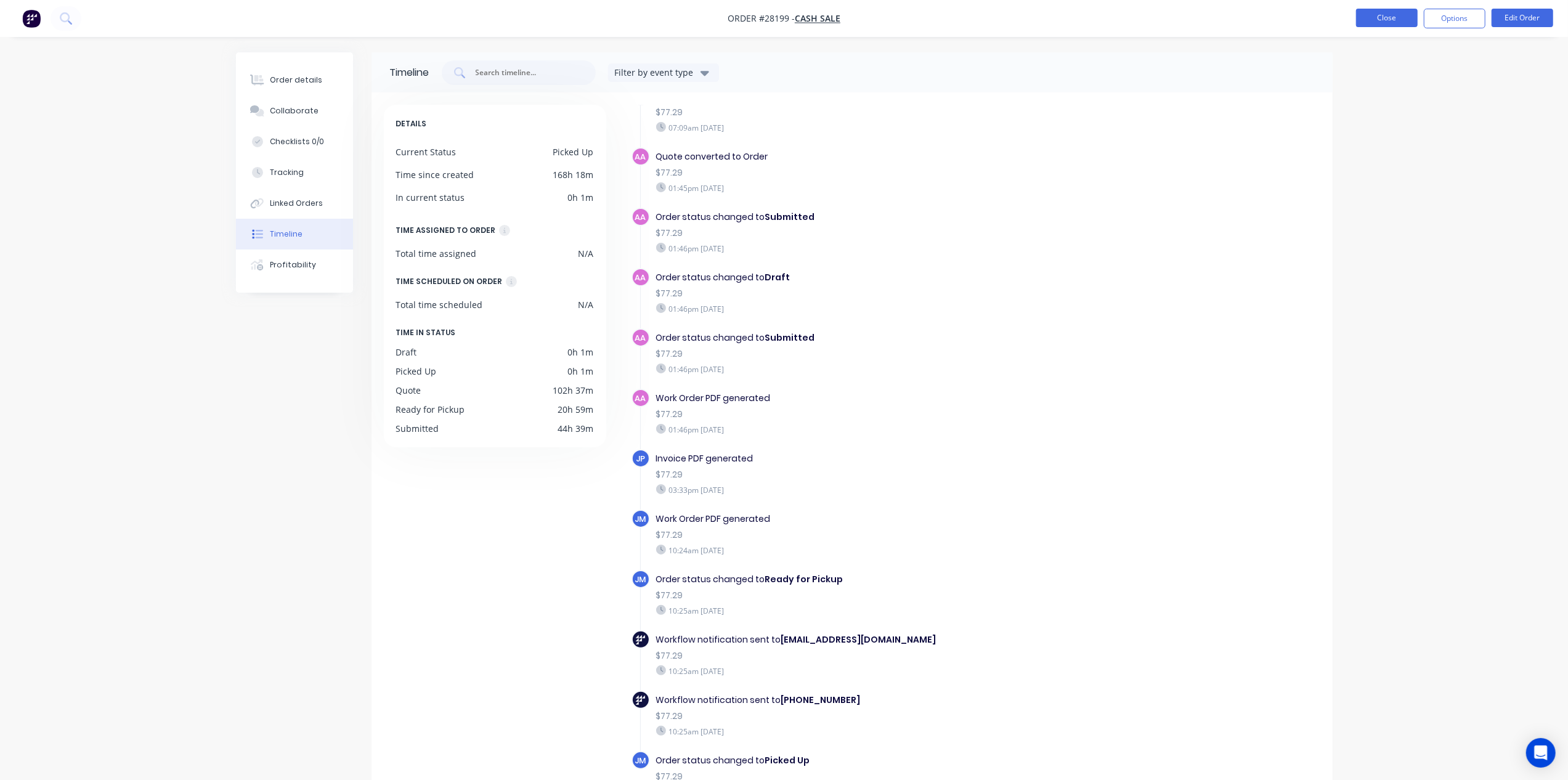
click at [1368, 15] on button "Close" at bounding box center [1386, 18] width 61 height 19
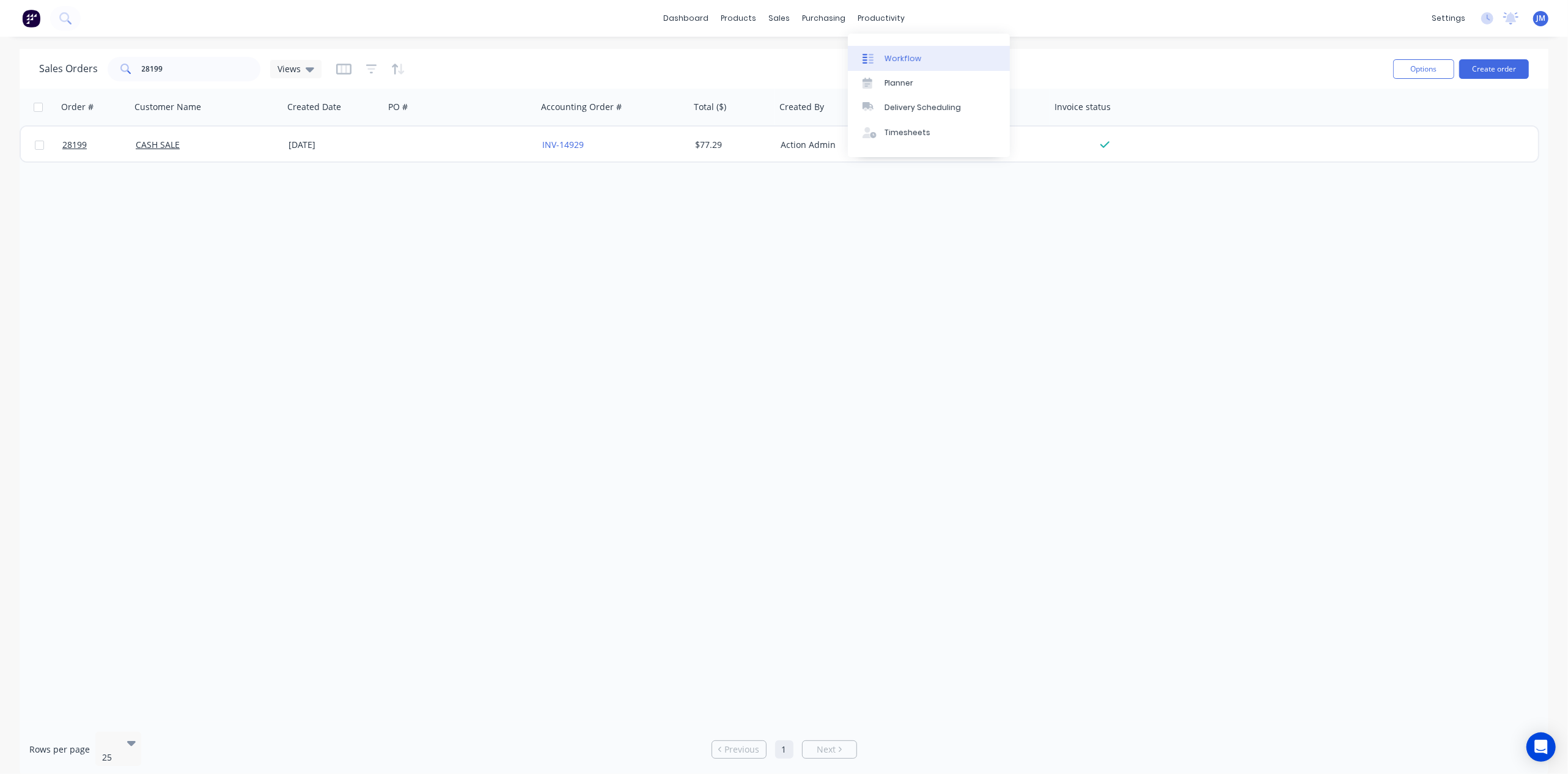
click at [908, 63] on div "Workflow" at bounding box center [903, 59] width 37 height 11
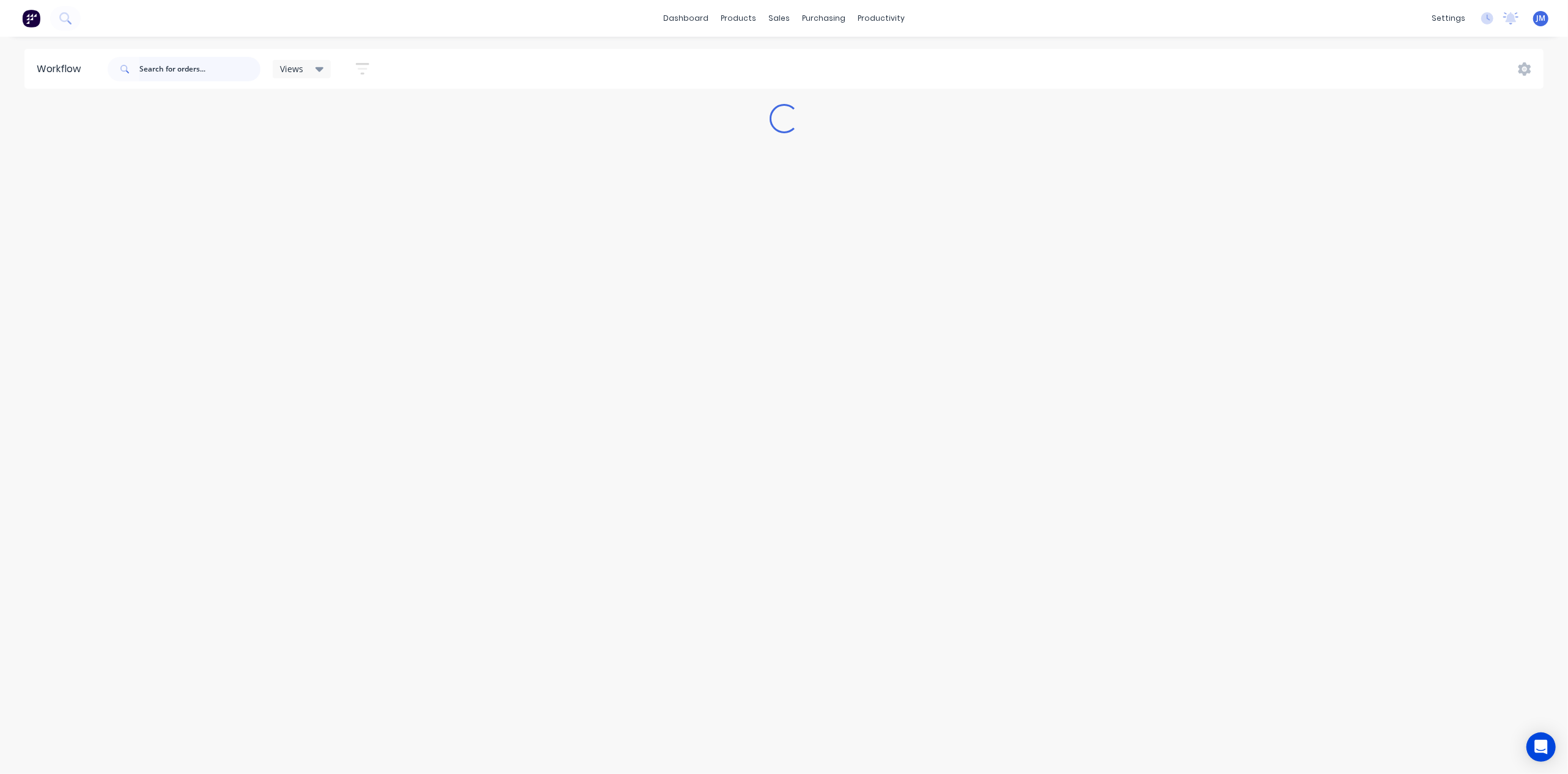
drag, startPoint x: 179, startPoint y: 67, endPoint x: 1069, endPoint y: 100, distance: 890.6
click at [180, 67] on input "text" at bounding box center [200, 69] width 121 height 25
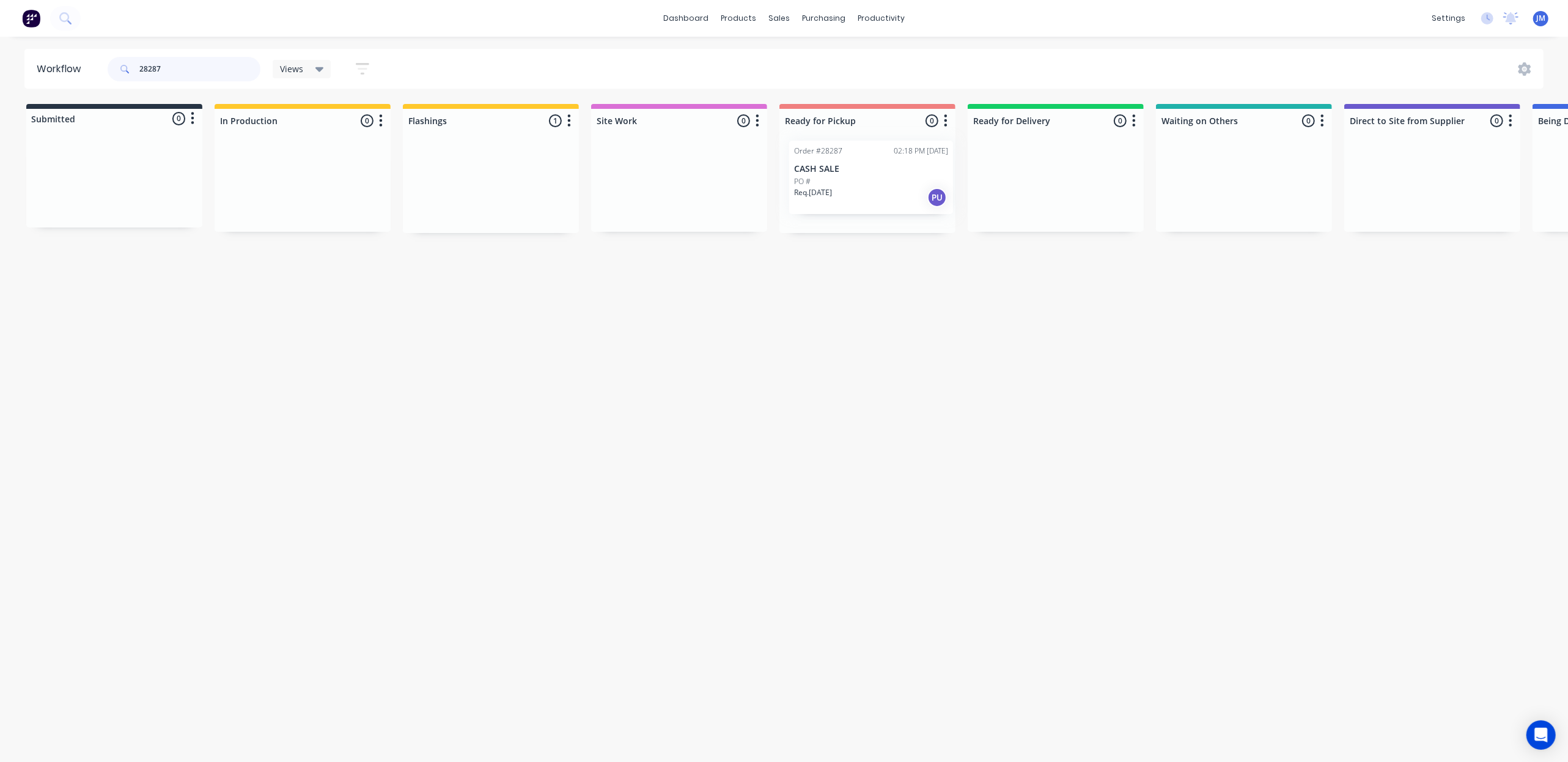
drag, startPoint x: 508, startPoint y: 205, endPoint x: 899, endPoint y: 195, distance: 391.1
click at [899, 195] on div "Submitted 0 Status colour #273444 hex #273444 Save Cancel Summaries Total order…" at bounding box center [1099, 168] width 2216 height 129
type input "2"
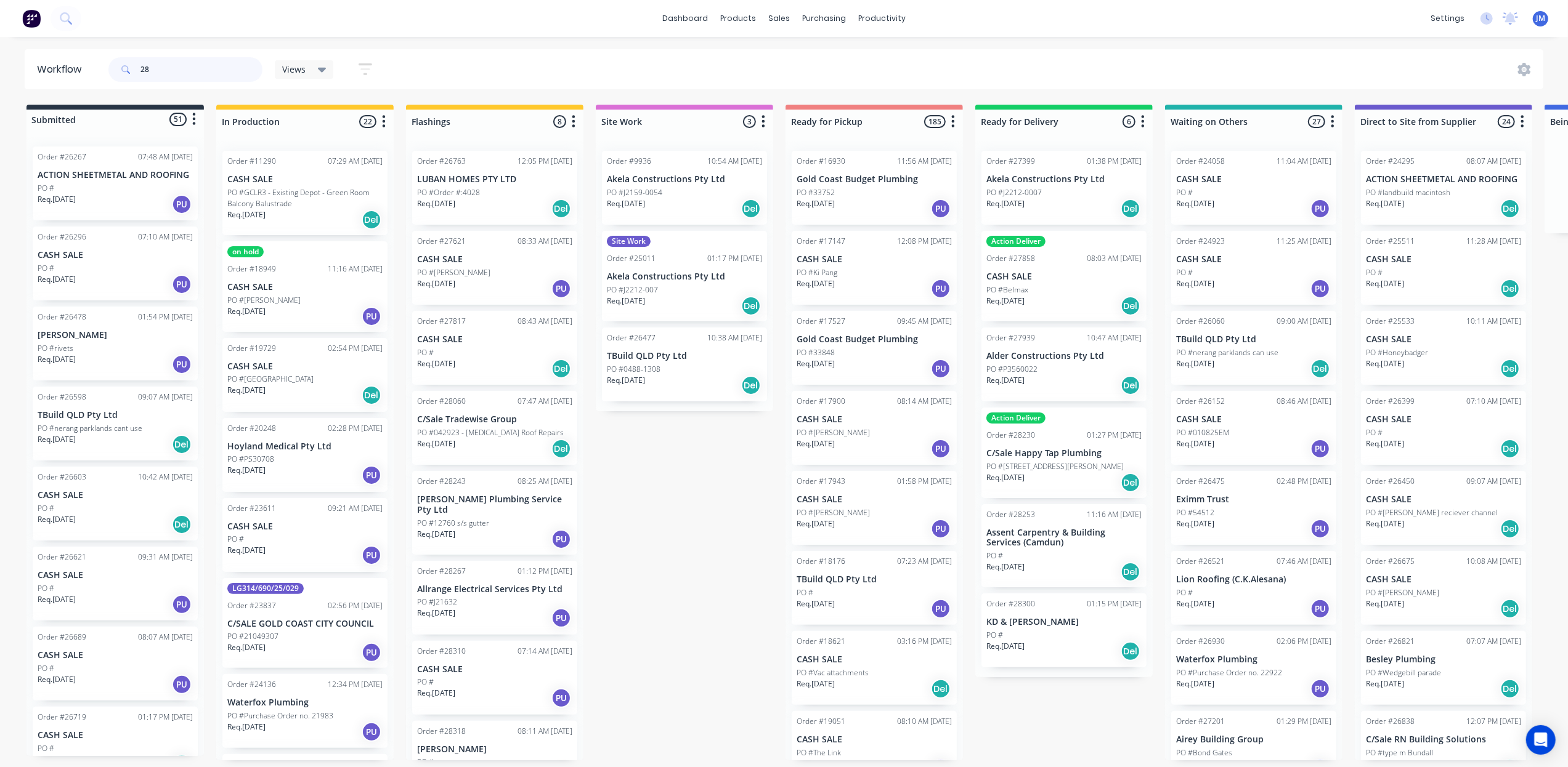
type input "2"
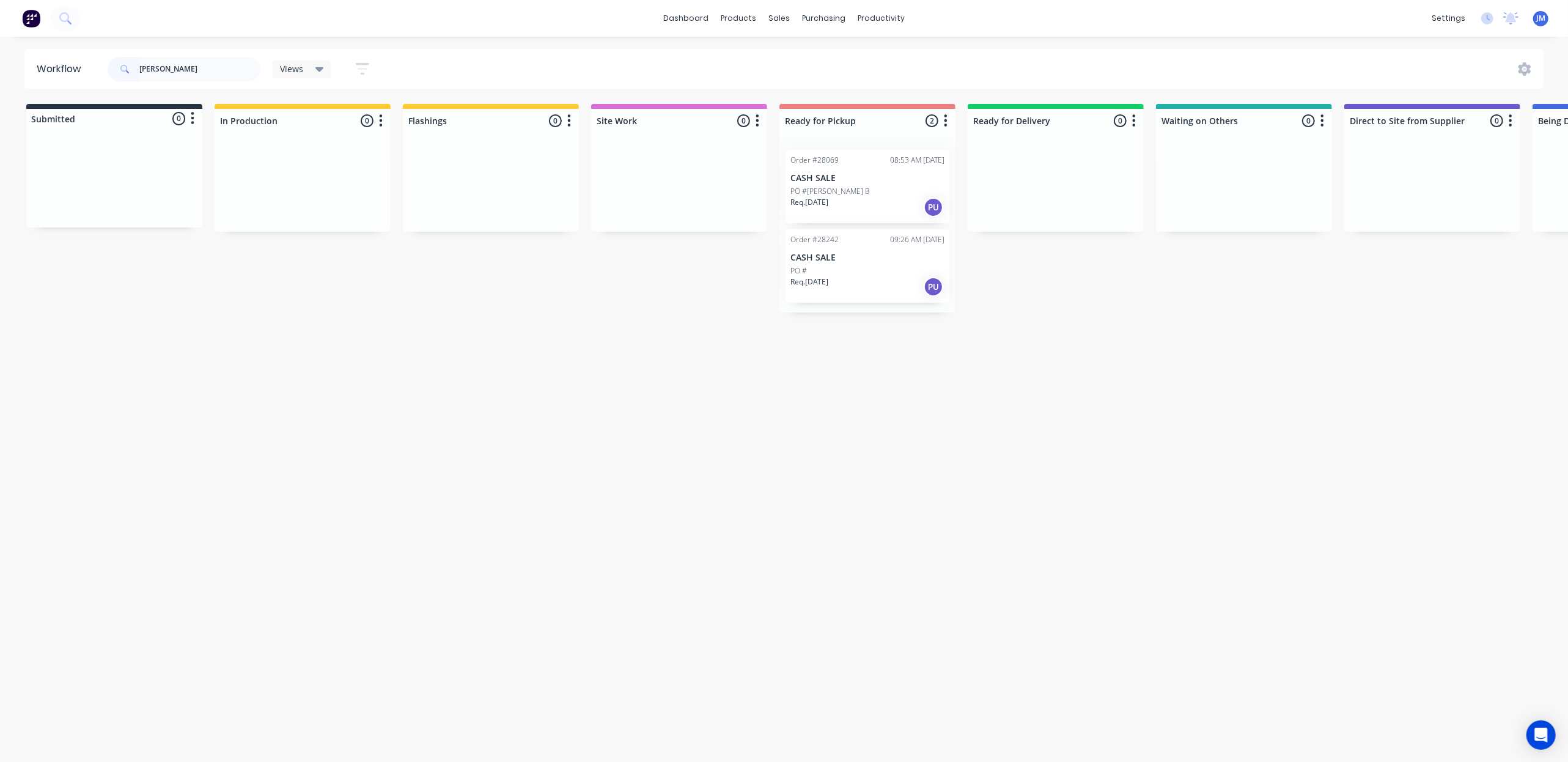
drag, startPoint x: 884, startPoint y: 196, endPoint x: 892, endPoint y: 197, distance: 8.1
click at [915, 318] on div "Mark as Picked Up" at bounding box center [946, 312] width 123 height 25
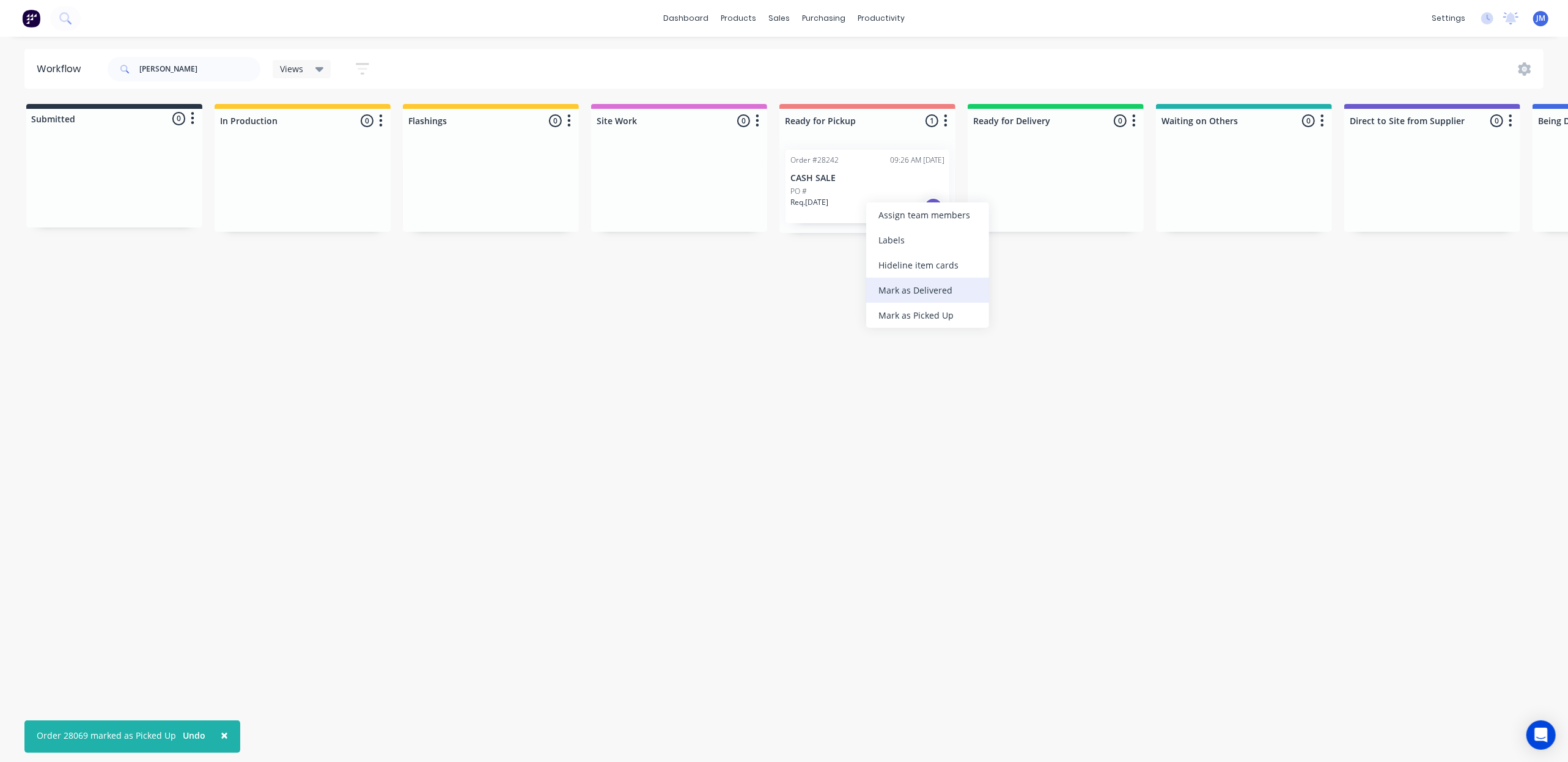
click at [900, 302] on div "Mark as Delivered" at bounding box center [927, 290] width 123 height 25
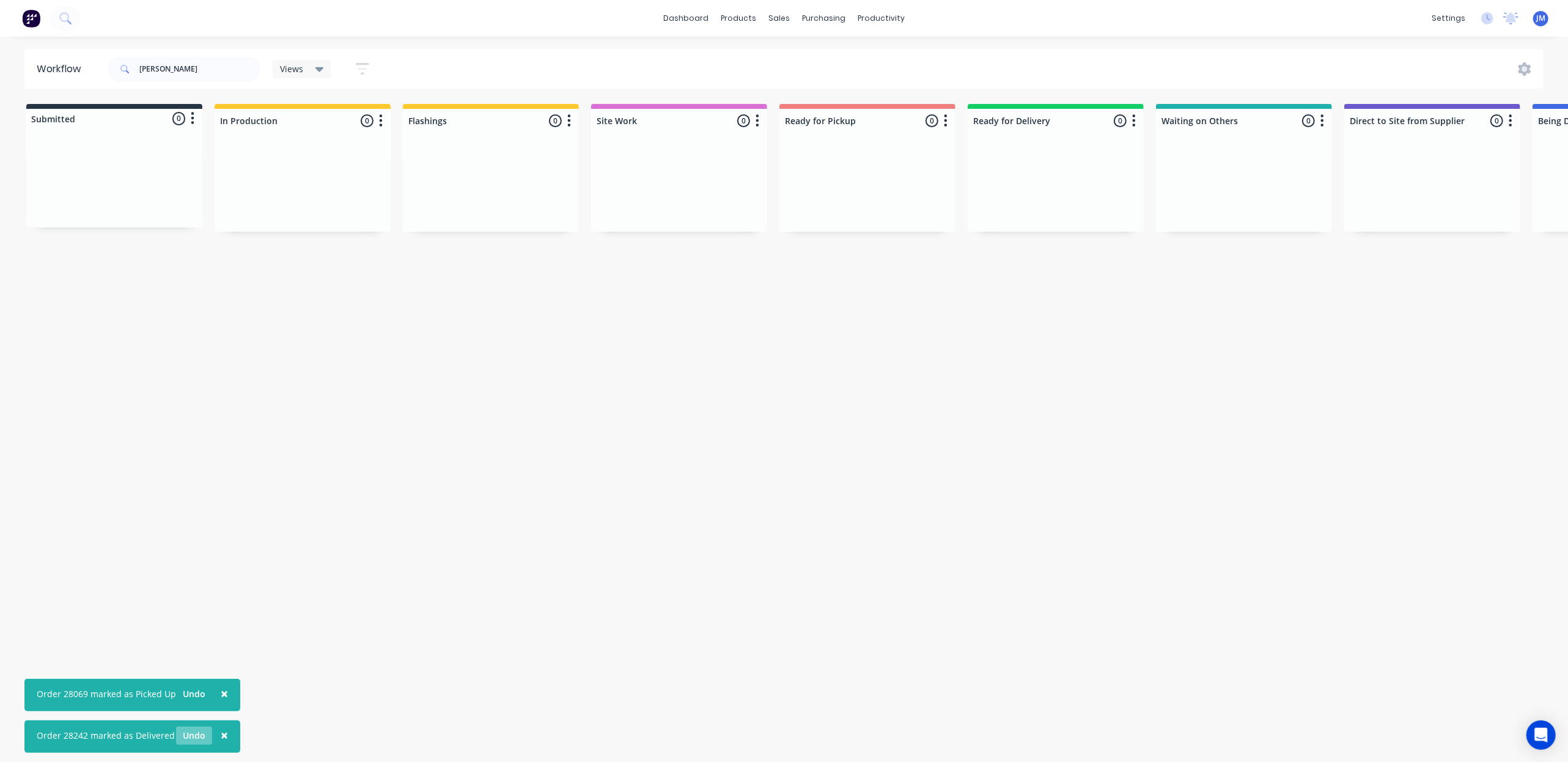
click at [195, 738] on button "Undo" at bounding box center [194, 736] width 36 height 18
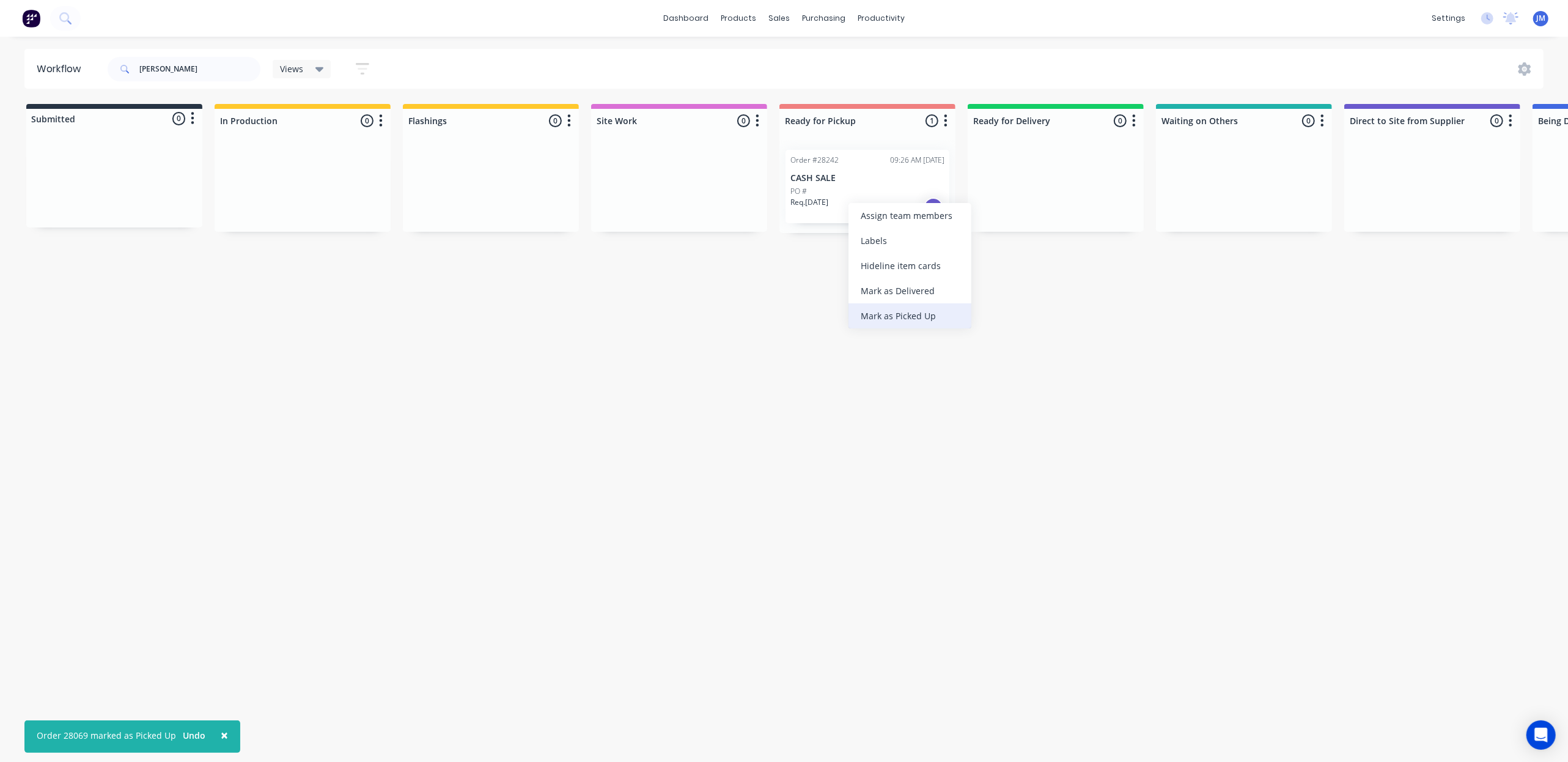
click at [880, 310] on div "Mark as Picked Up" at bounding box center [909, 315] width 123 height 25
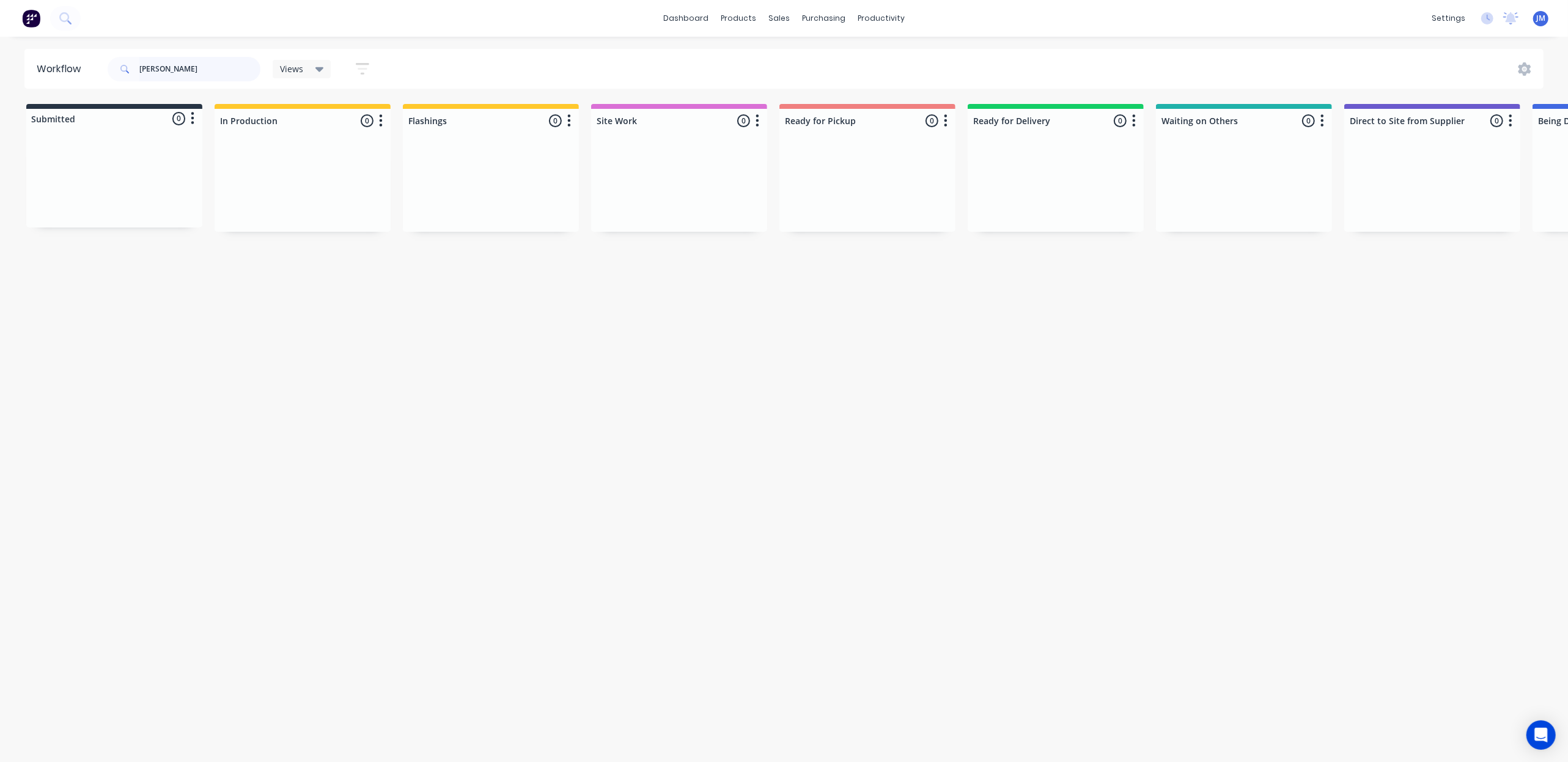
click at [184, 71] on input "[PERSON_NAME]" at bounding box center [200, 69] width 121 height 25
type input "j"
type input "28234"
click at [280, 188] on div "PO #23379" at bounding box center [302, 192] width 154 height 11
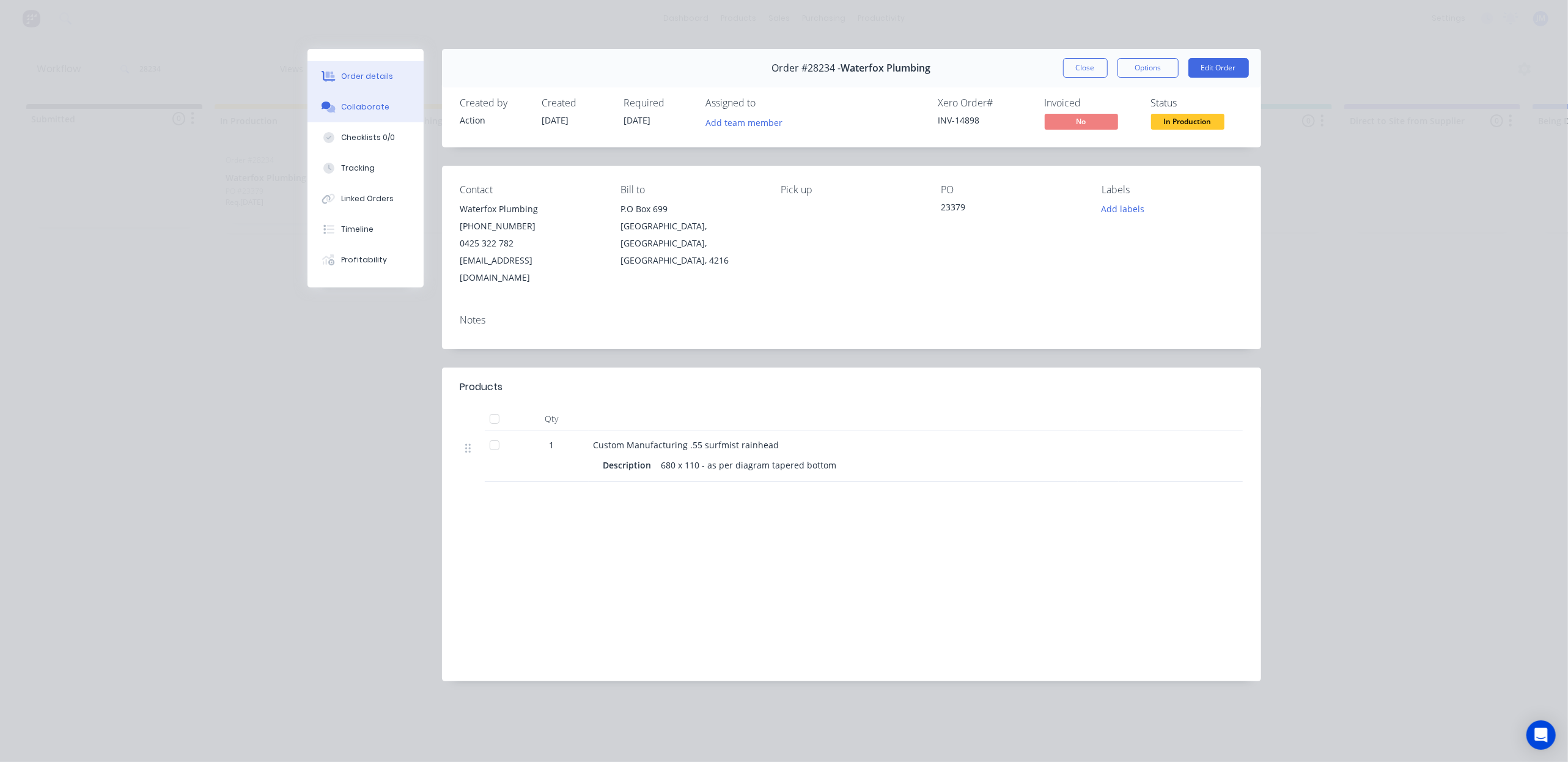
click at [362, 113] on button "Collaborate" at bounding box center [366, 107] width 116 height 30
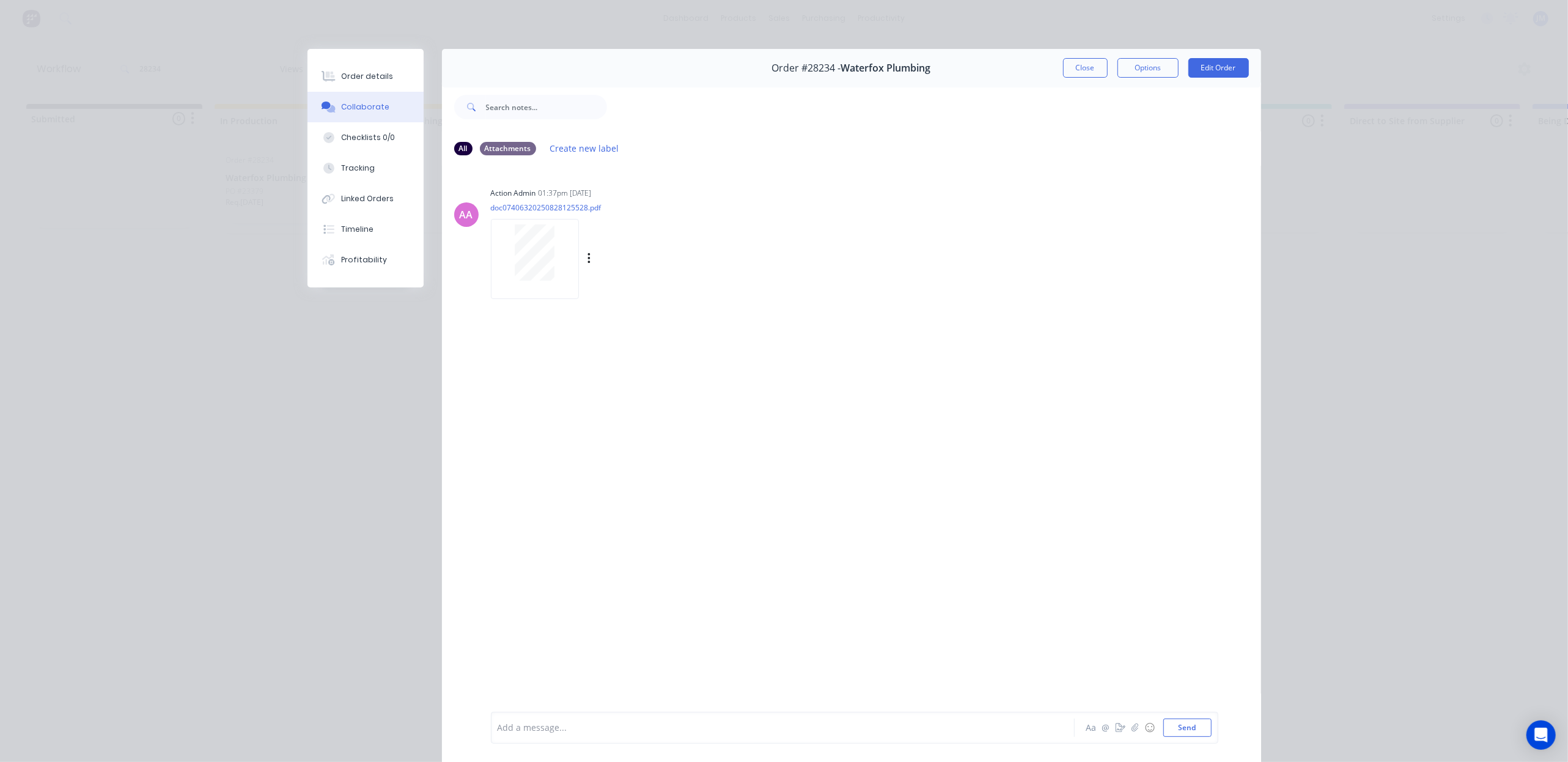
click at [558, 270] on div at bounding box center [535, 253] width 77 height 56
